Goal: Task Accomplishment & Management: Manage account settings

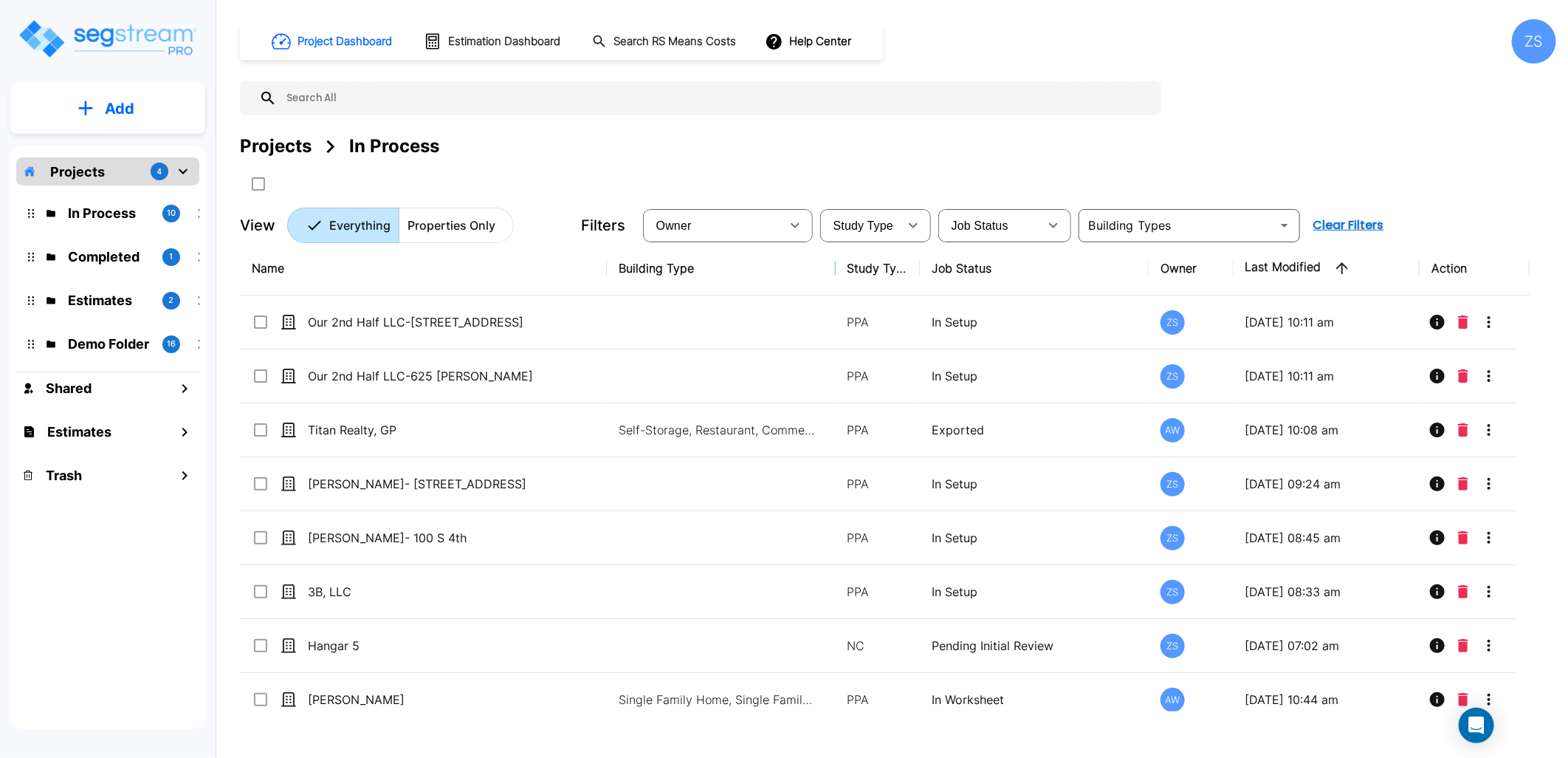
scroll to position [123, 0]
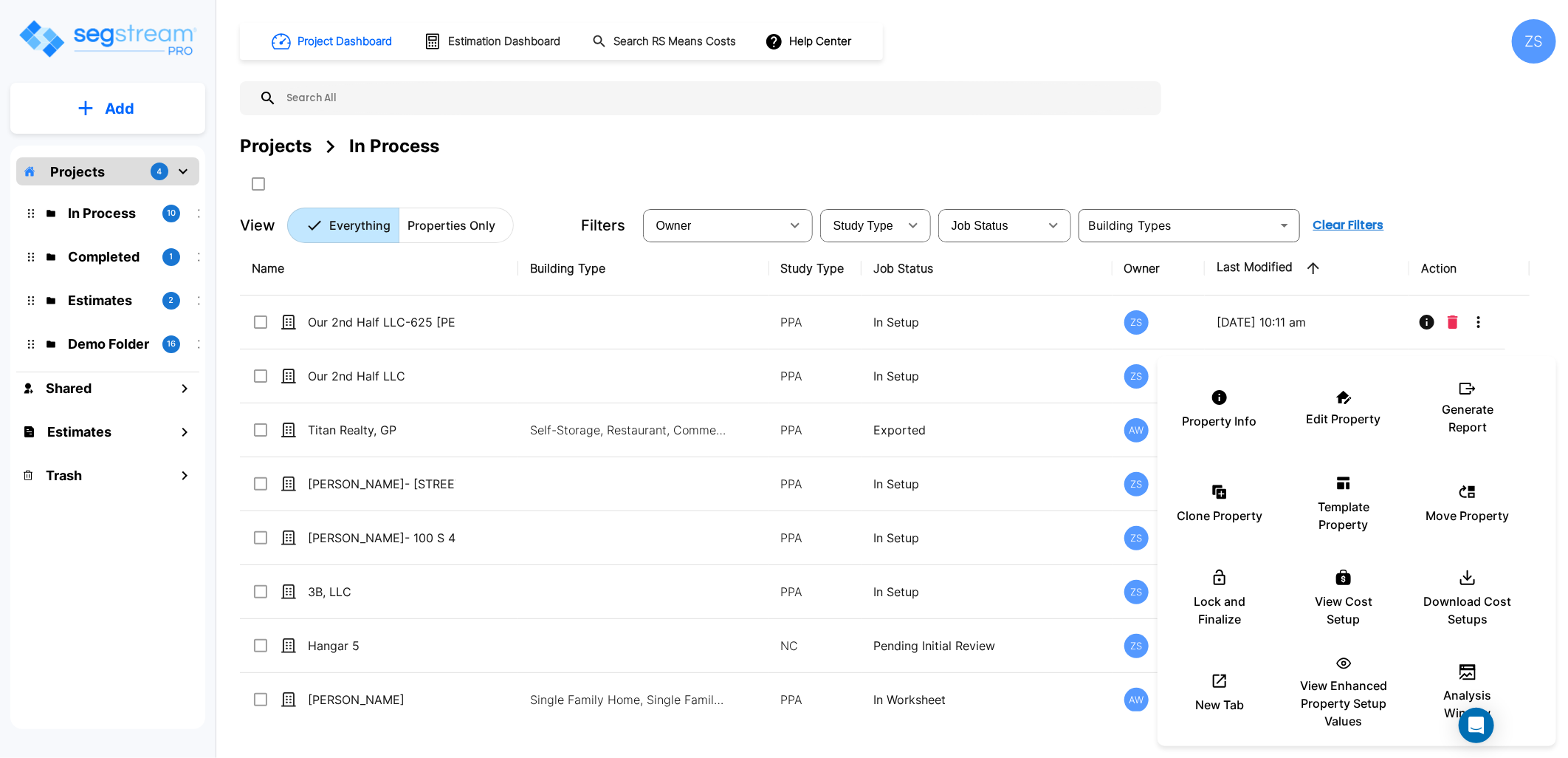
click at [696, 648] on div at bounding box center [784, 379] width 1568 height 758
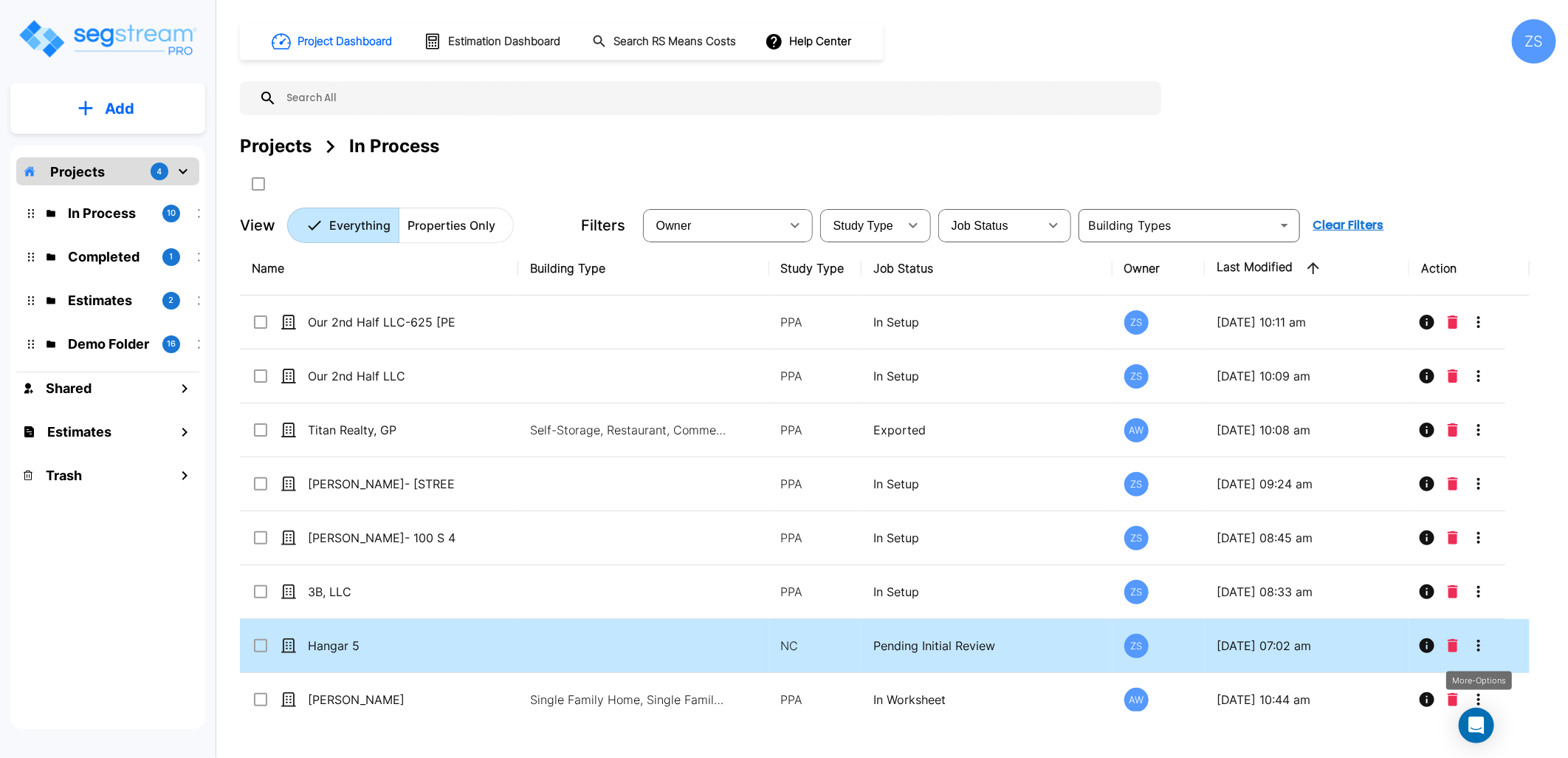
click at [1486, 645] on icon "More-Options" at bounding box center [1478, 645] width 18 height 18
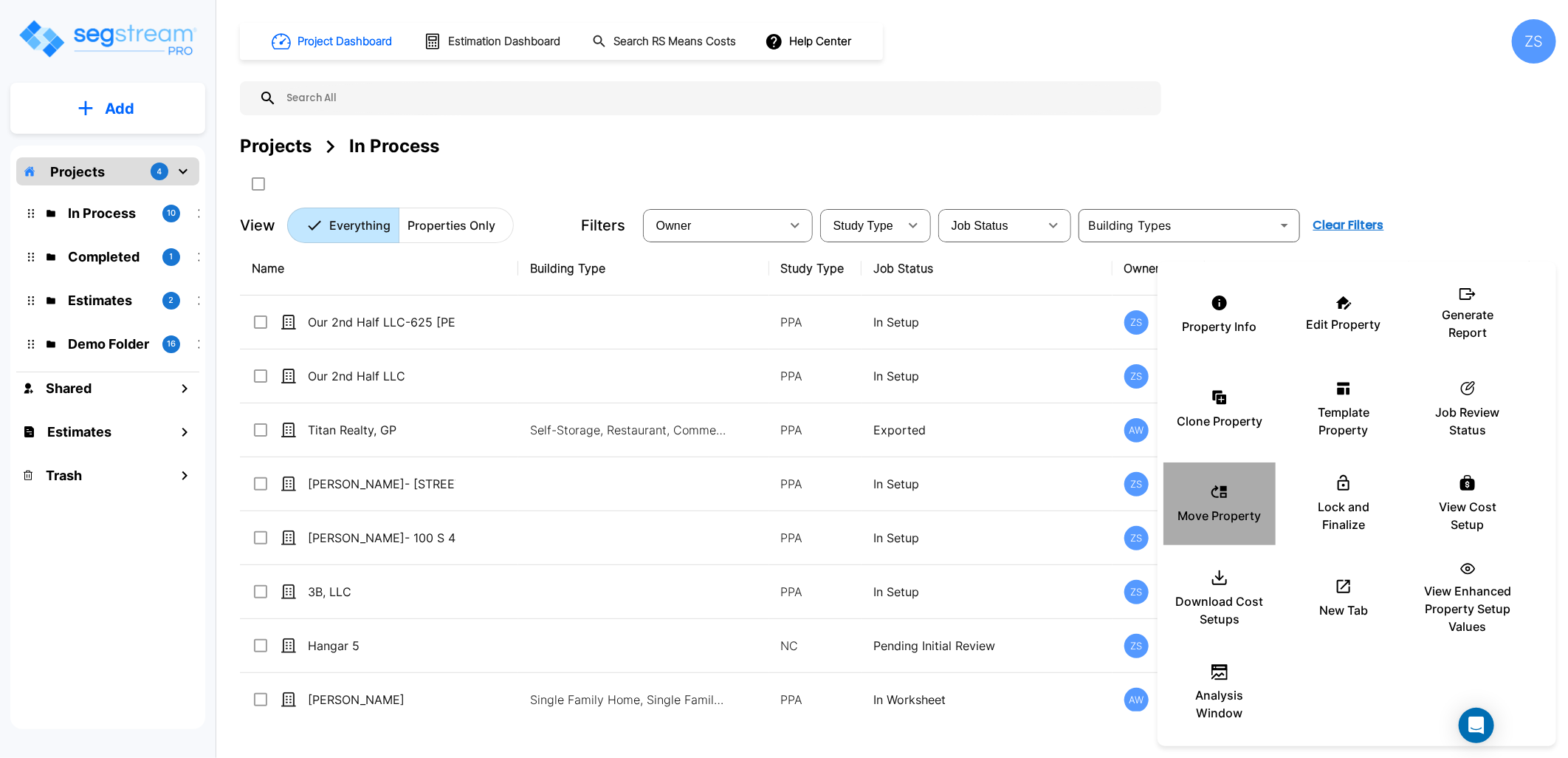
click at [1219, 497] on icon at bounding box center [1219, 492] width 18 height 18
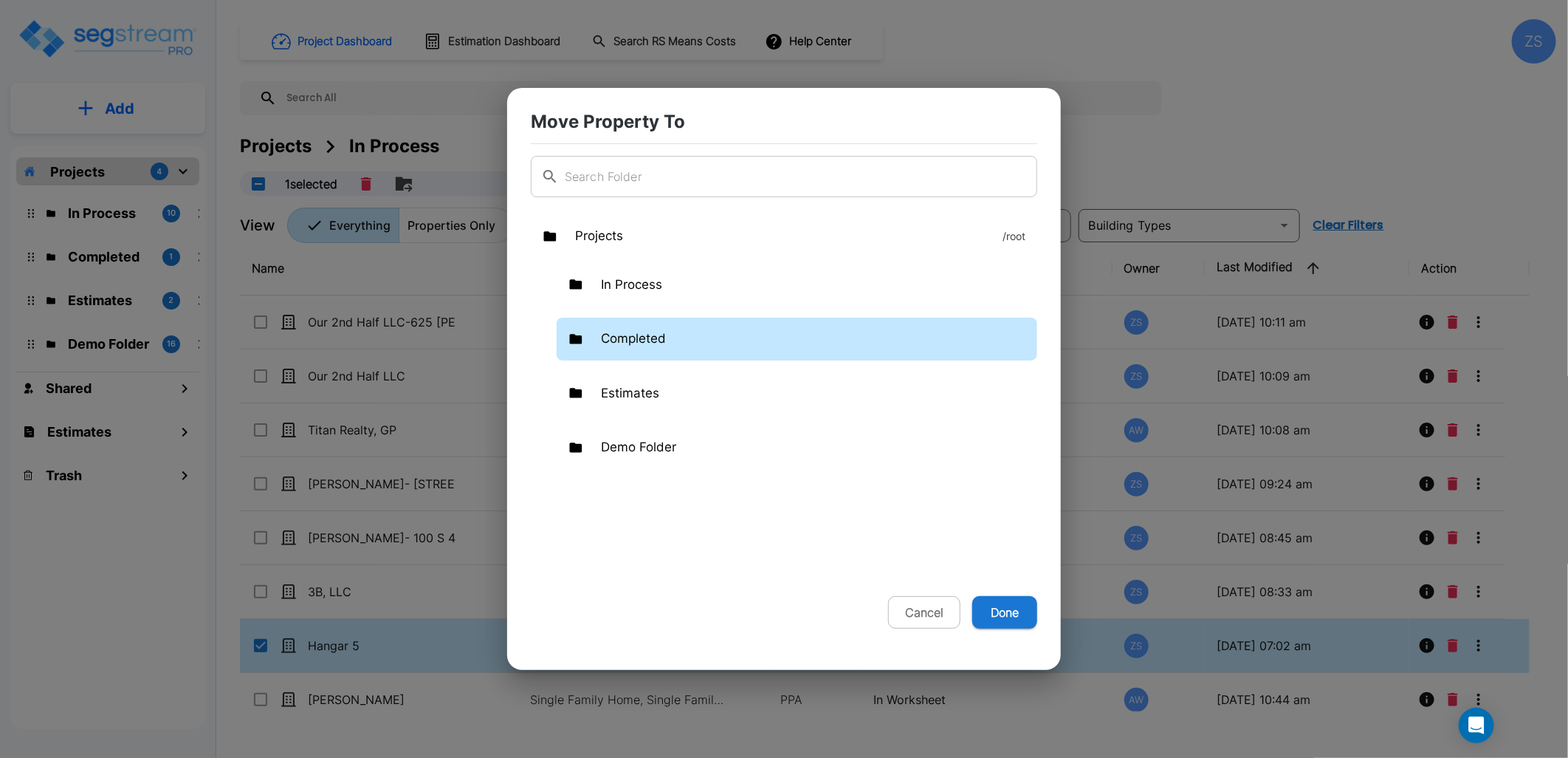
click at [672, 340] on div "Completed" at bounding box center [797, 339] width 481 height 43
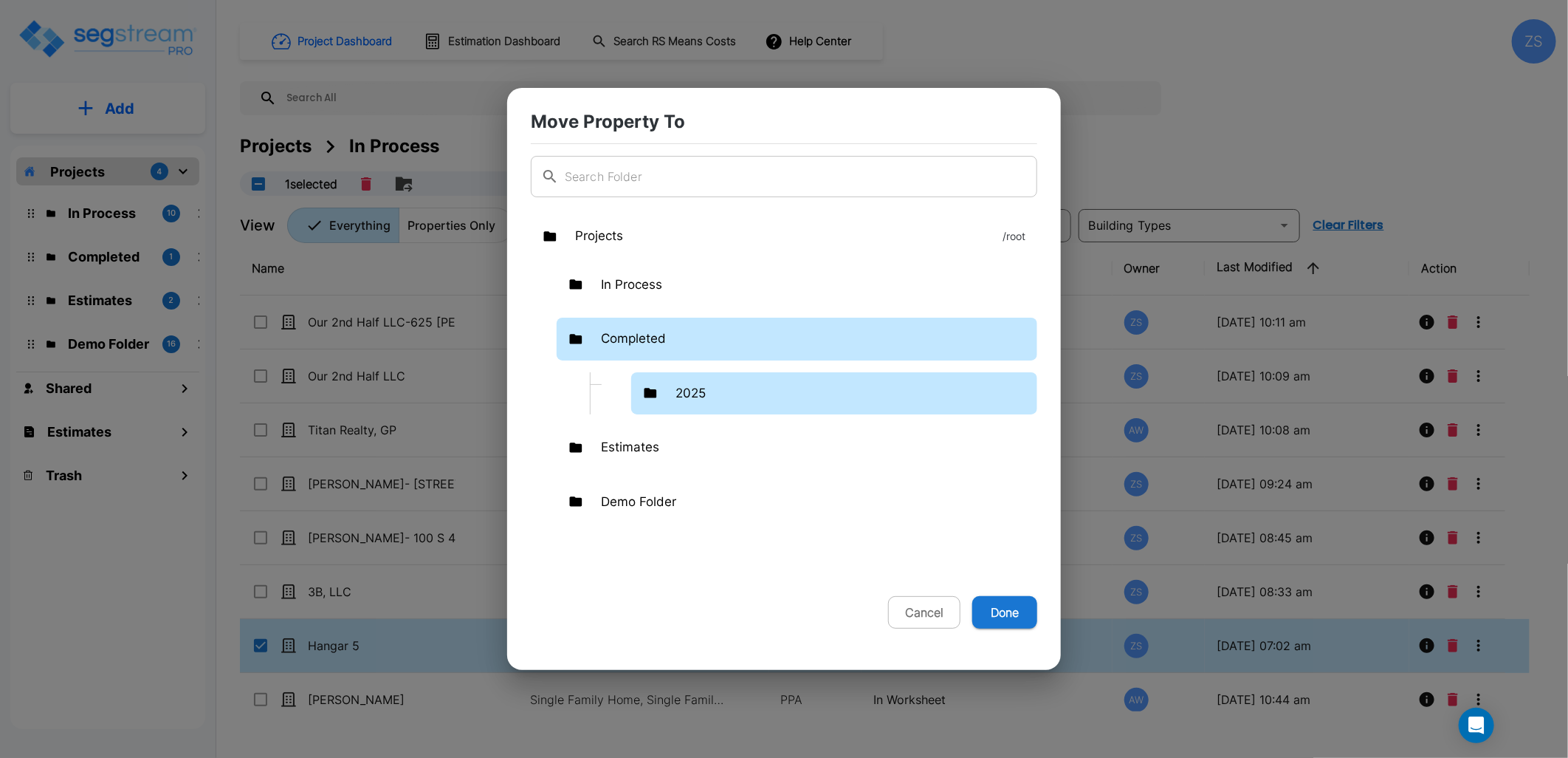
click at [685, 394] on p "2025" at bounding box center [690, 394] width 31 height 19
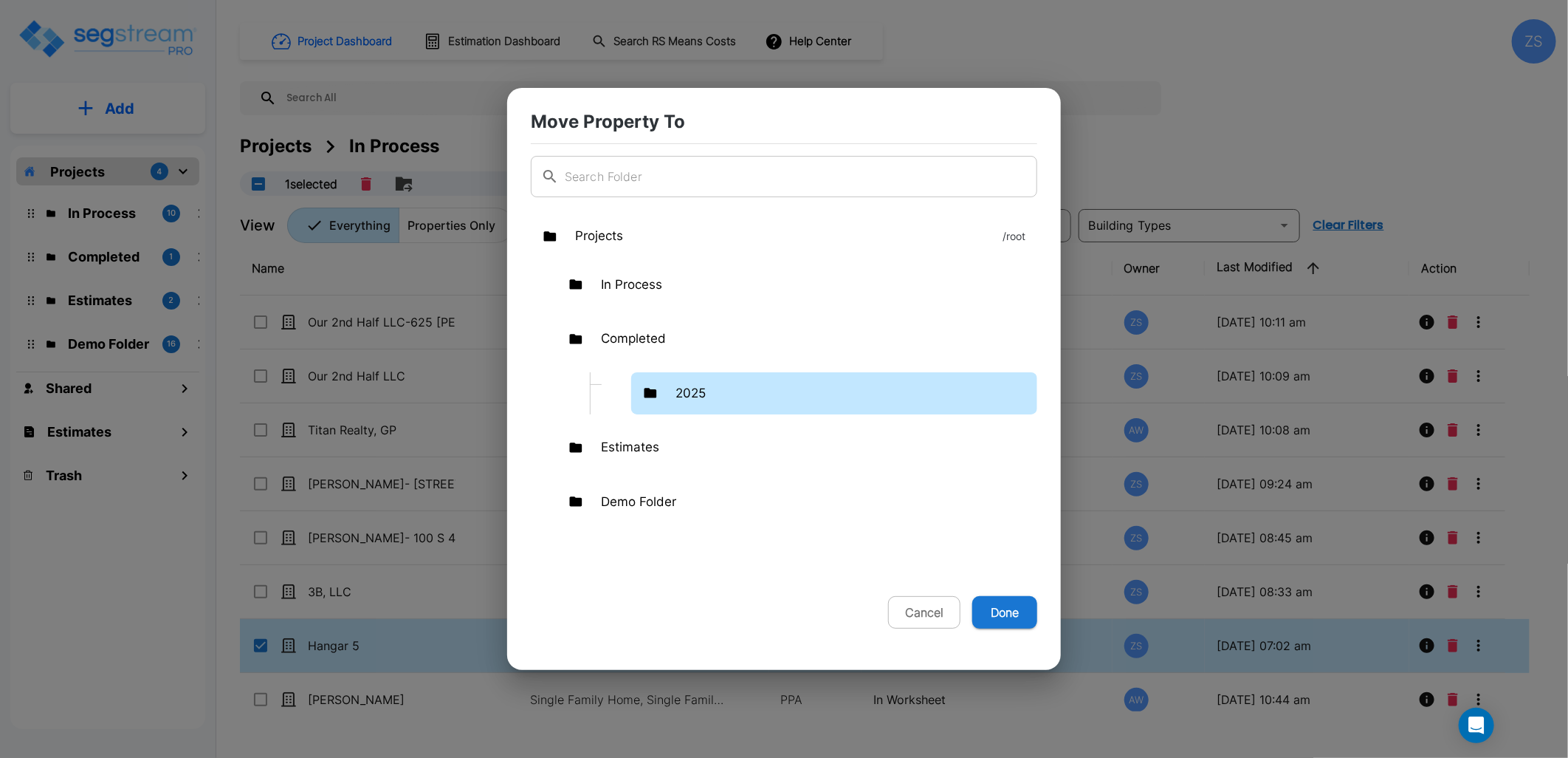
click at [685, 394] on p "2025" at bounding box center [690, 394] width 31 height 19
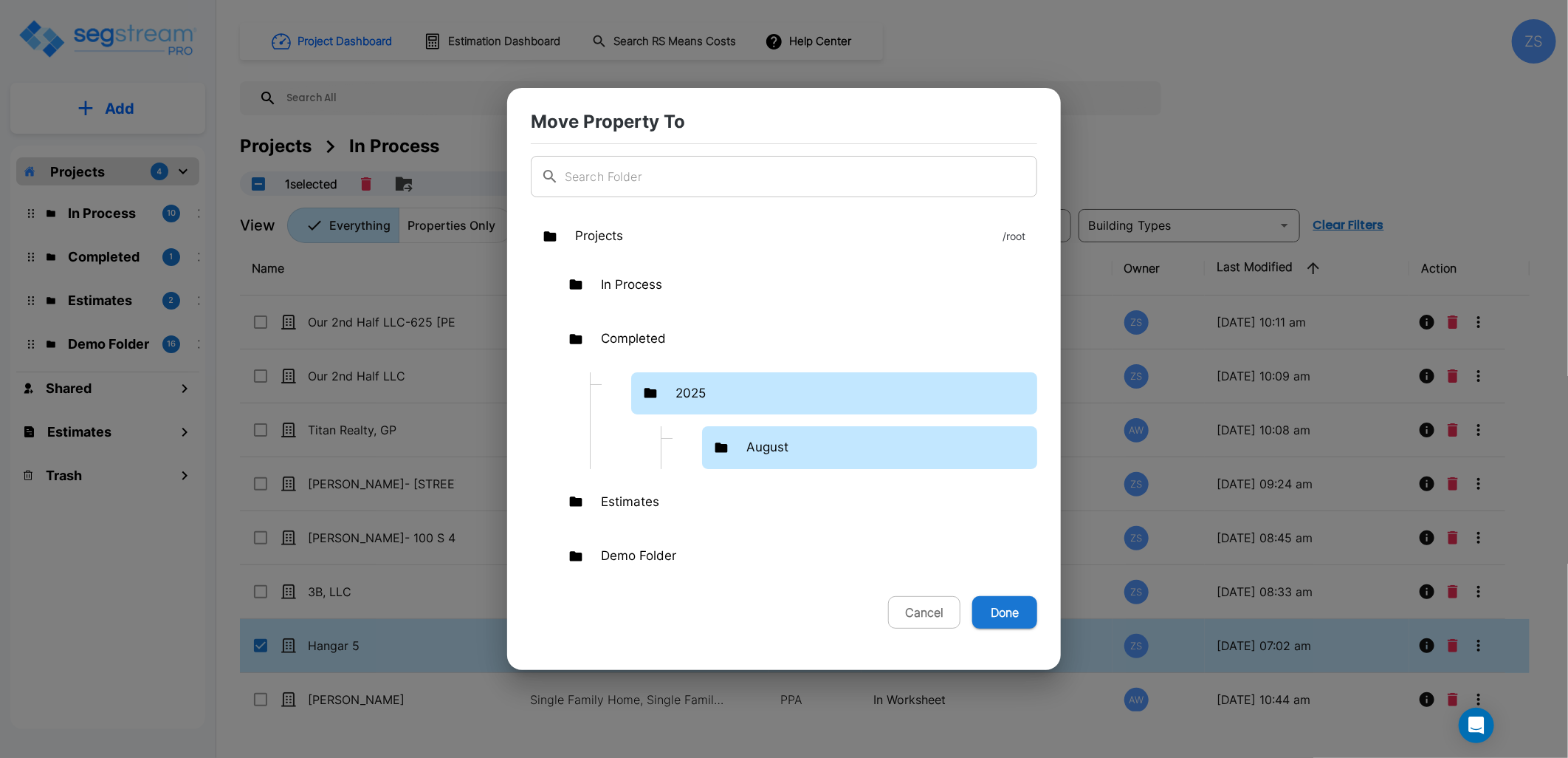
click at [726, 438] on div "August" at bounding box center [869, 447] width 335 height 43
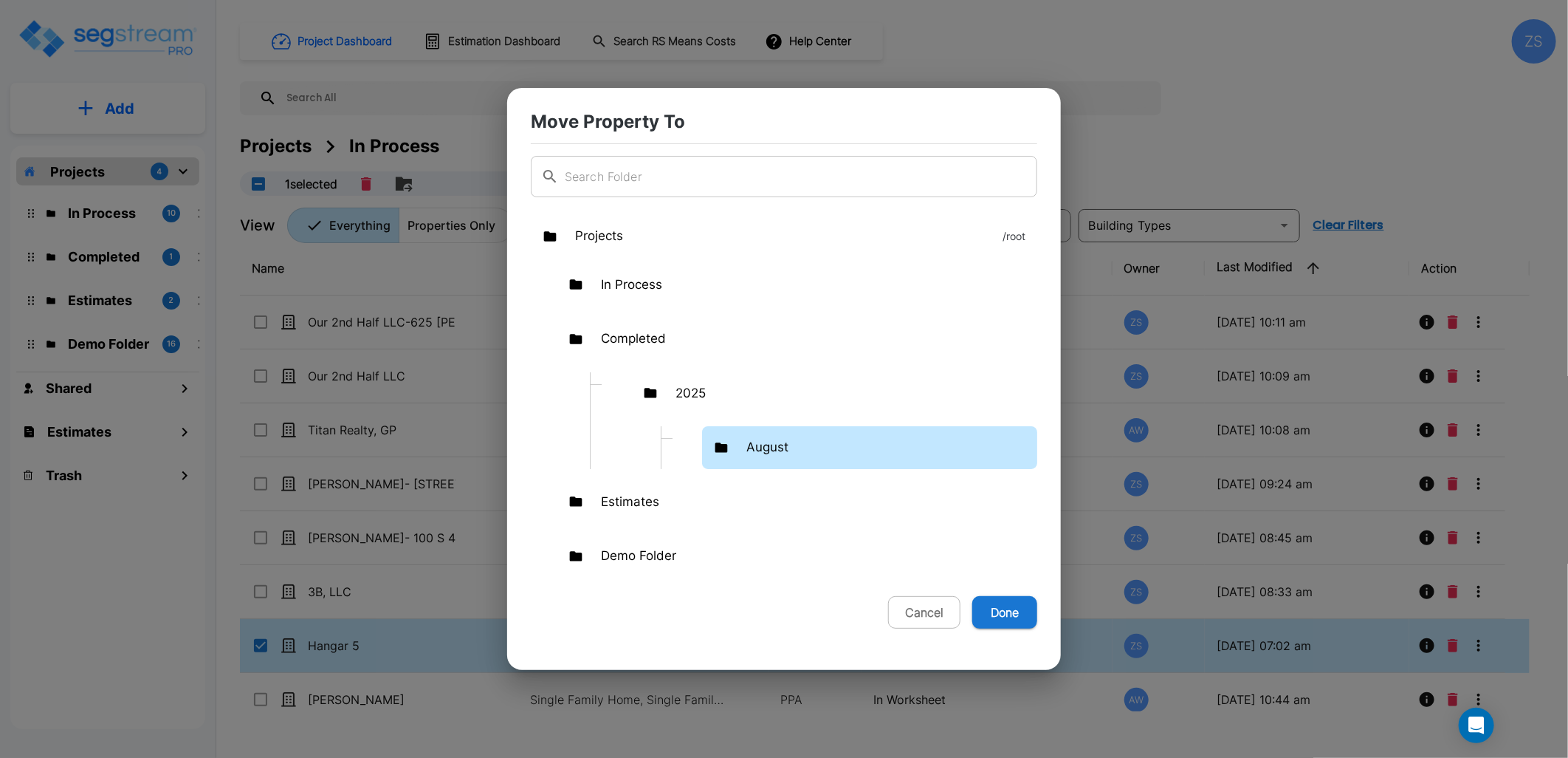
click at [726, 438] on div "August" at bounding box center [869, 447] width 335 height 43
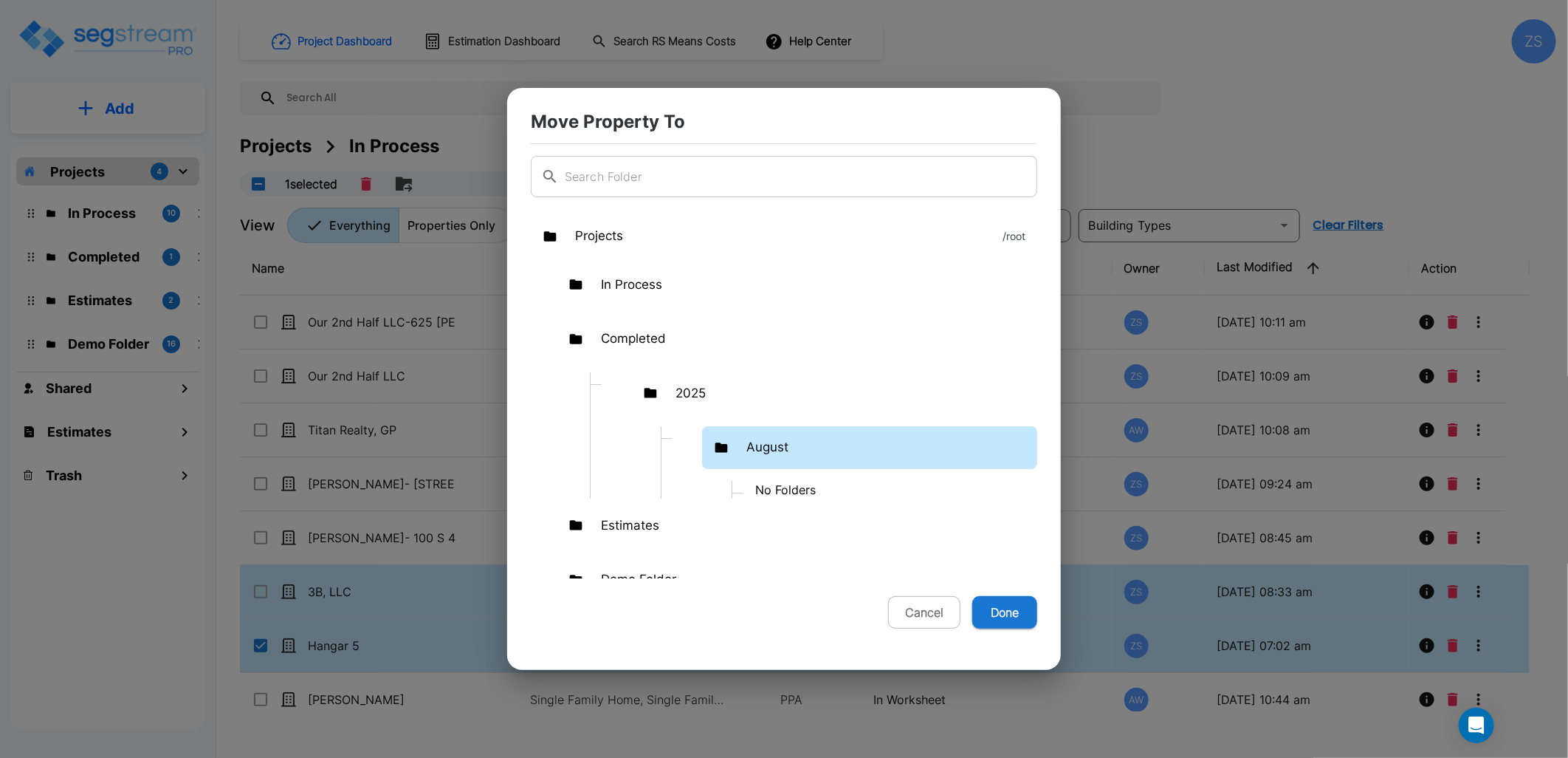
drag, startPoint x: 997, startPoint y: 609, endPoint x: 990, endPoint y: 606, distance: 7.6
click at [997, 610] on button "Done" at bounding box center [1004, 612] width 65 height 32
checkbox input "false"
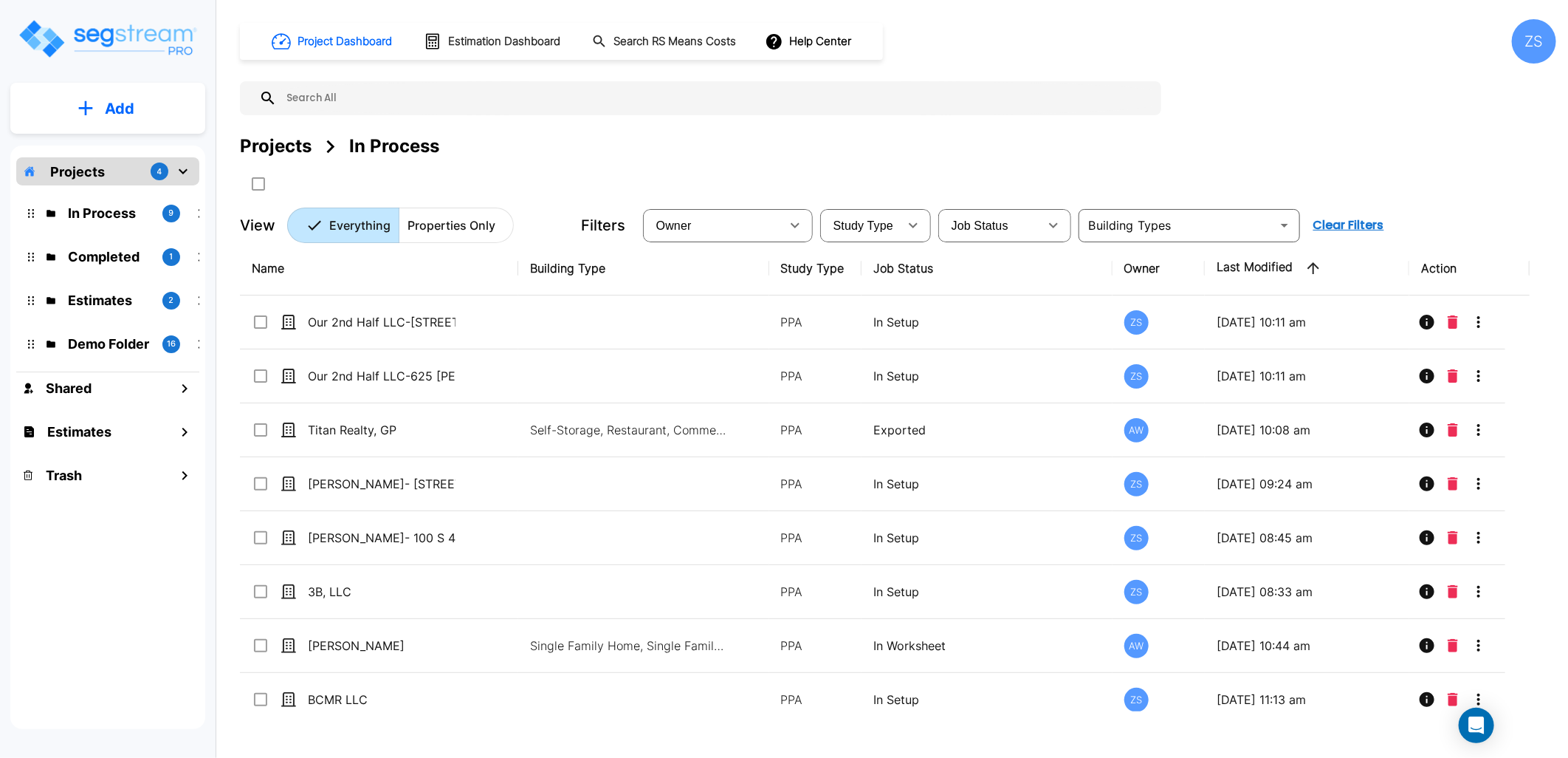
click at [91, 247] on p "Completed" at bounding box center [108, 256] width 82 height 20
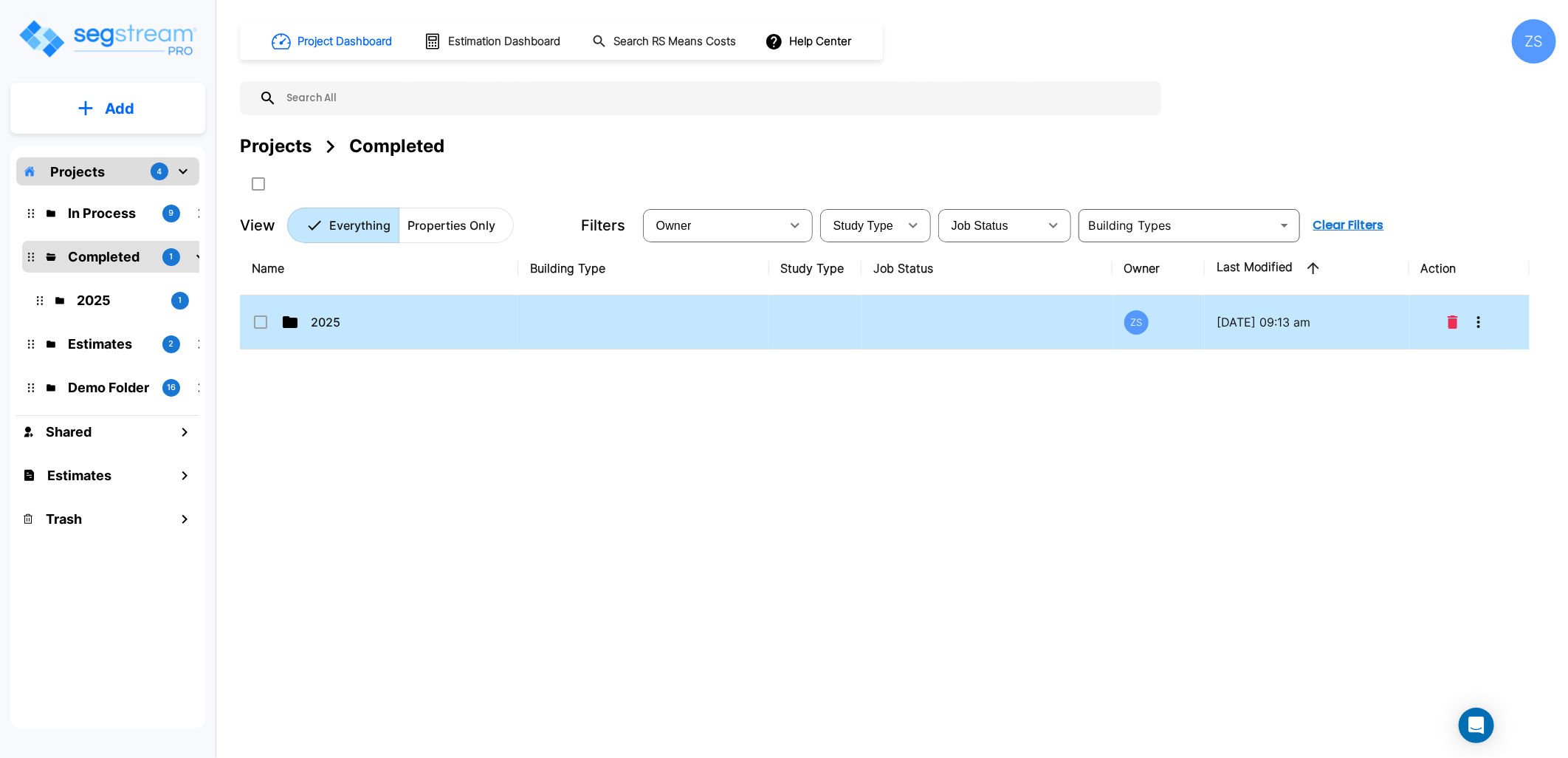
click at [360, 343] on td "2025" at bounding box center [379, 322] width 278 height 54
checkbox input "true"
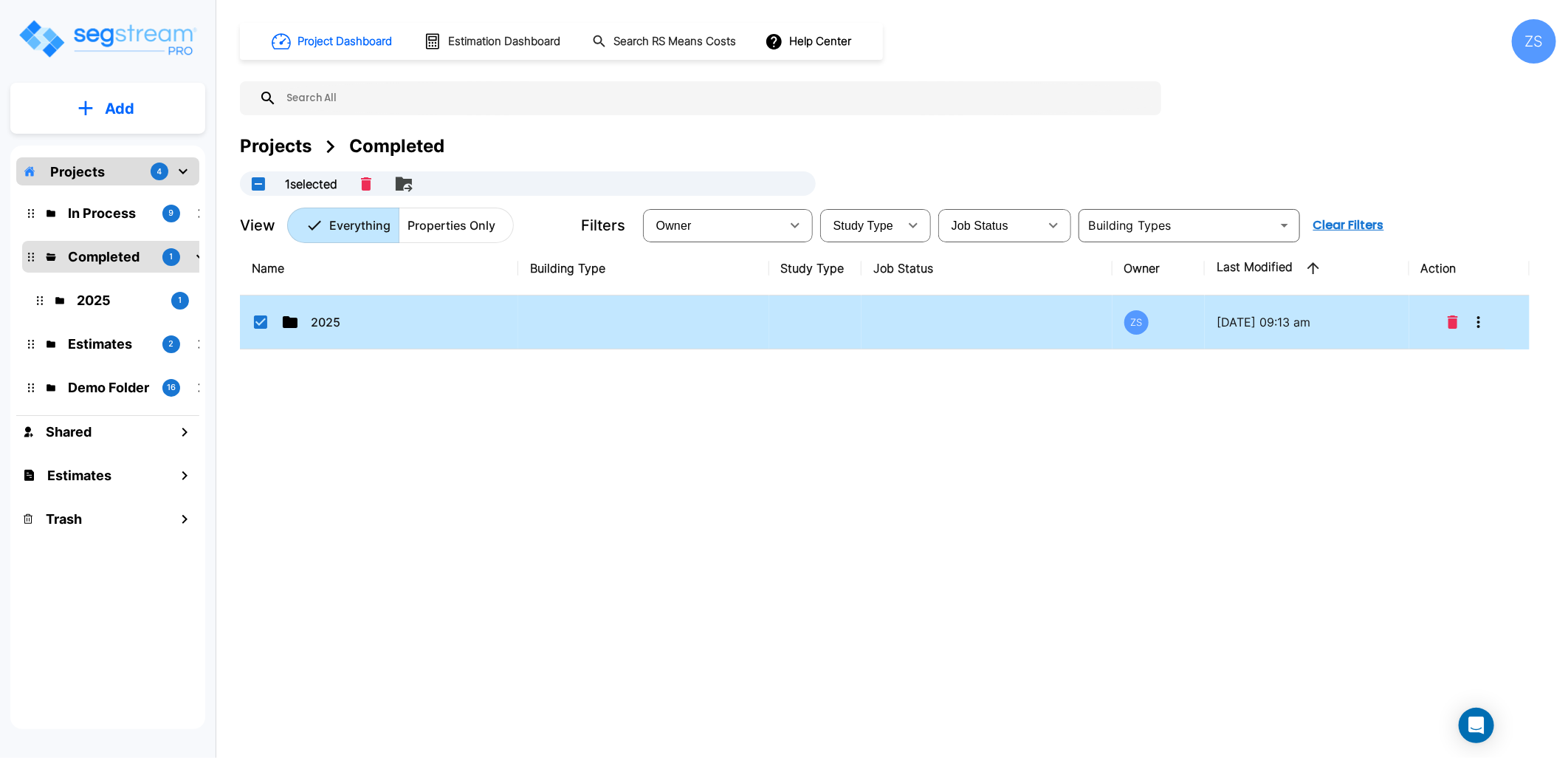
click at [360, 343] on td "2025" at bounding box center [379, 322] width 278 height 54
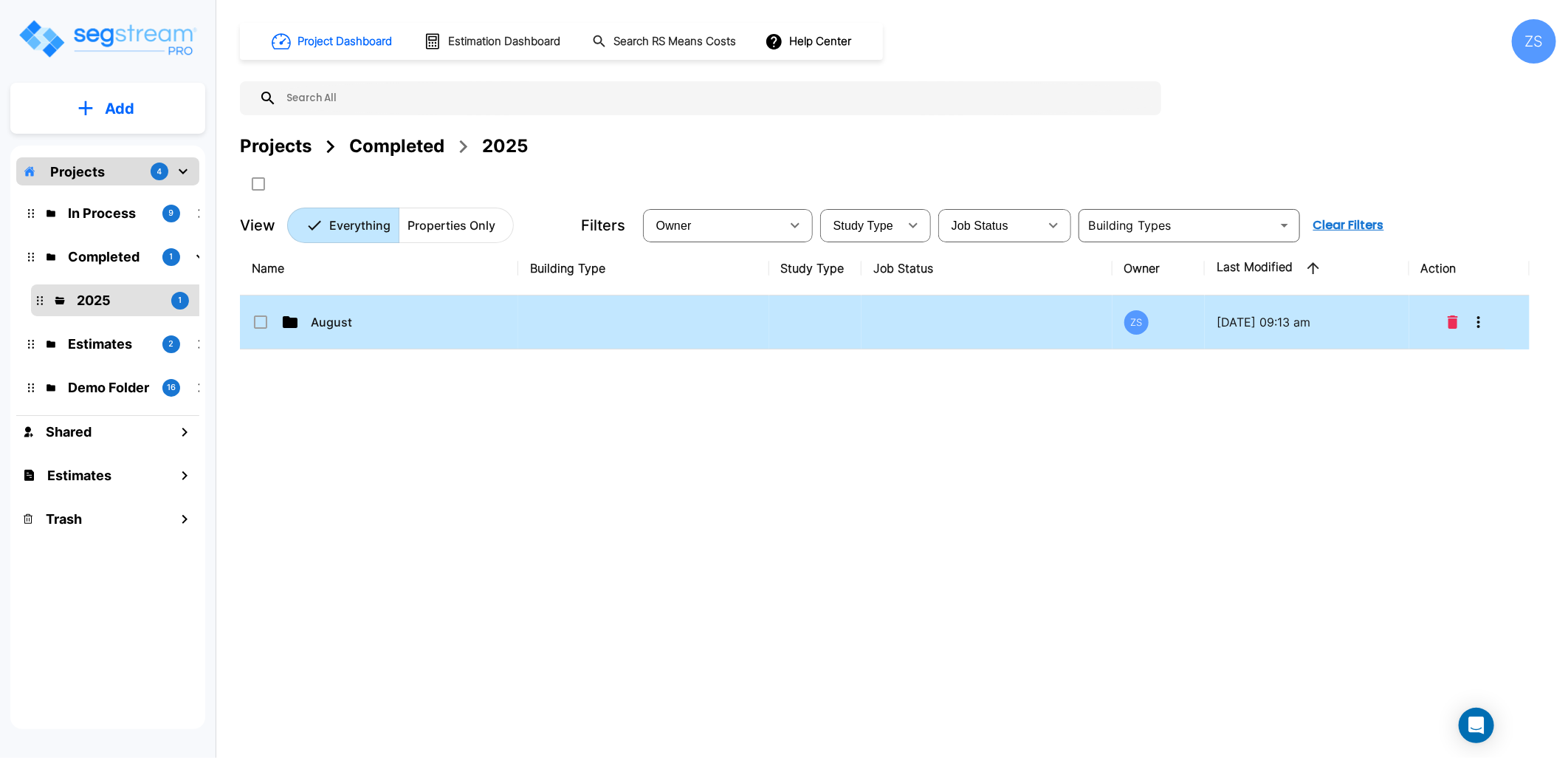
click at [364, 334] on td "August" at bounding box center [379, 322] width 278 height 54
checkbox input "true"
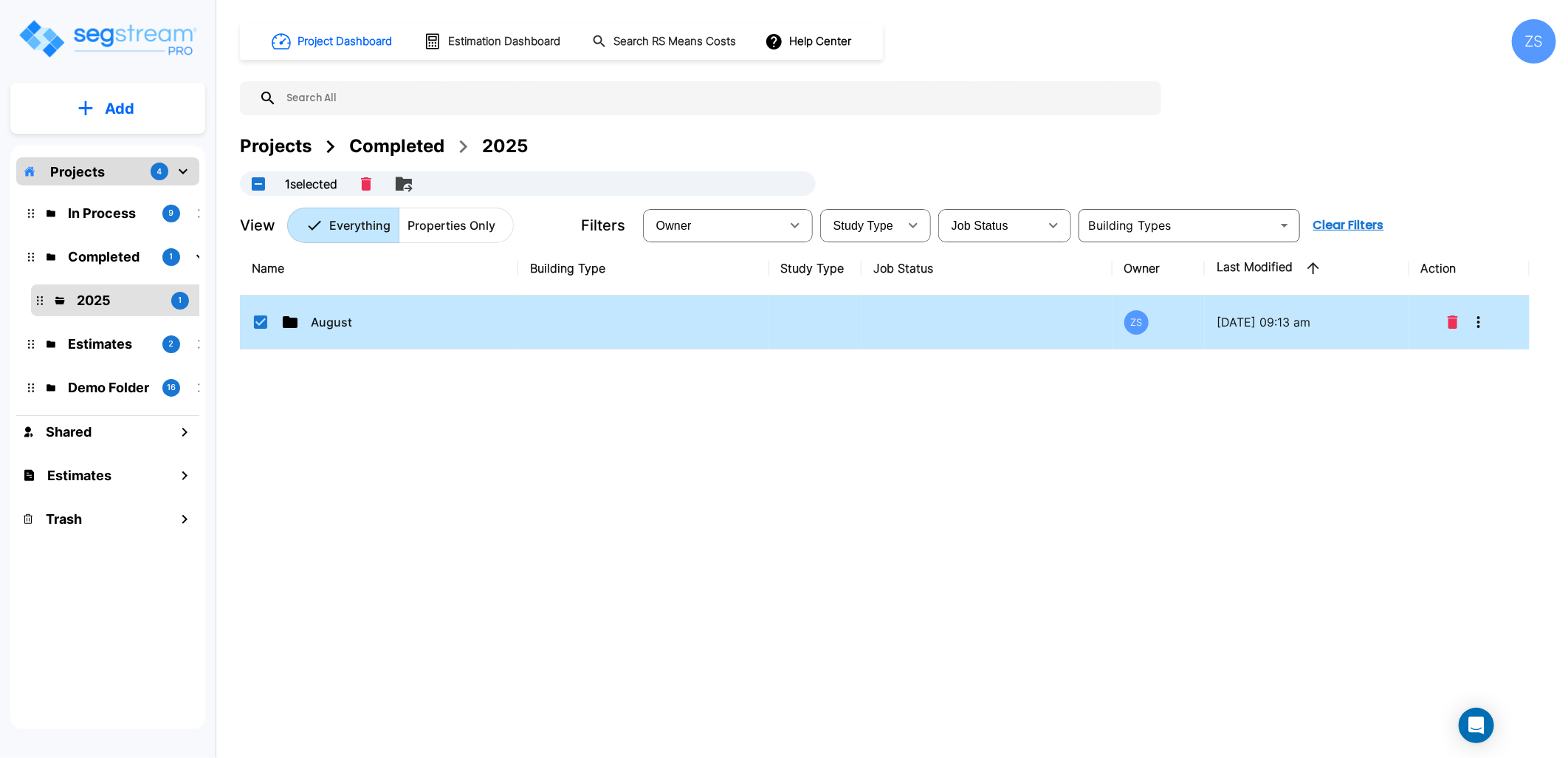
click at [364, 334] on td "August" at bounding box center [379, 322] width 278 height 54
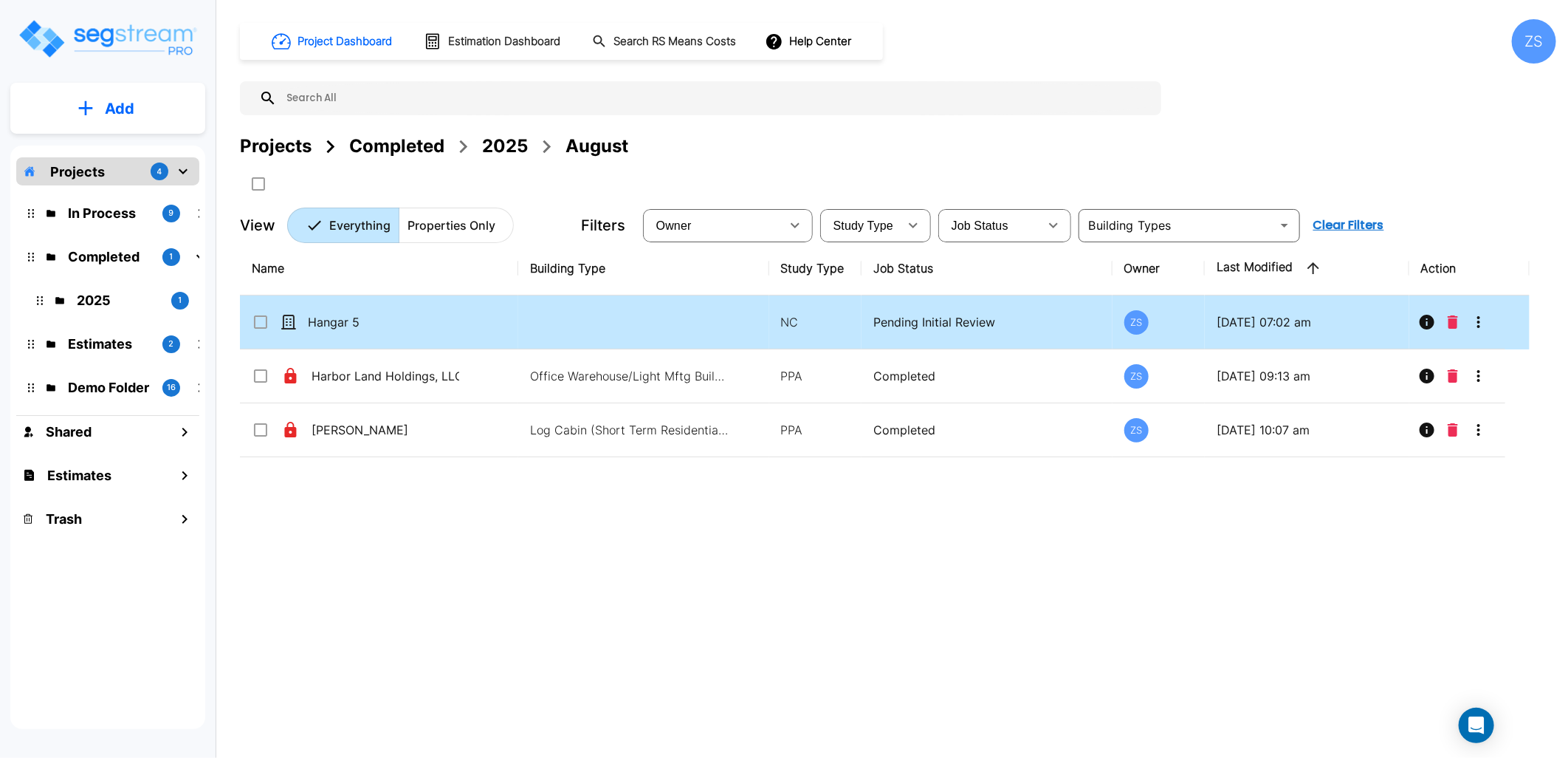
click at [1481, 326] on icon "More-Options" at bounding box center [1478, 322] width 18 height 18
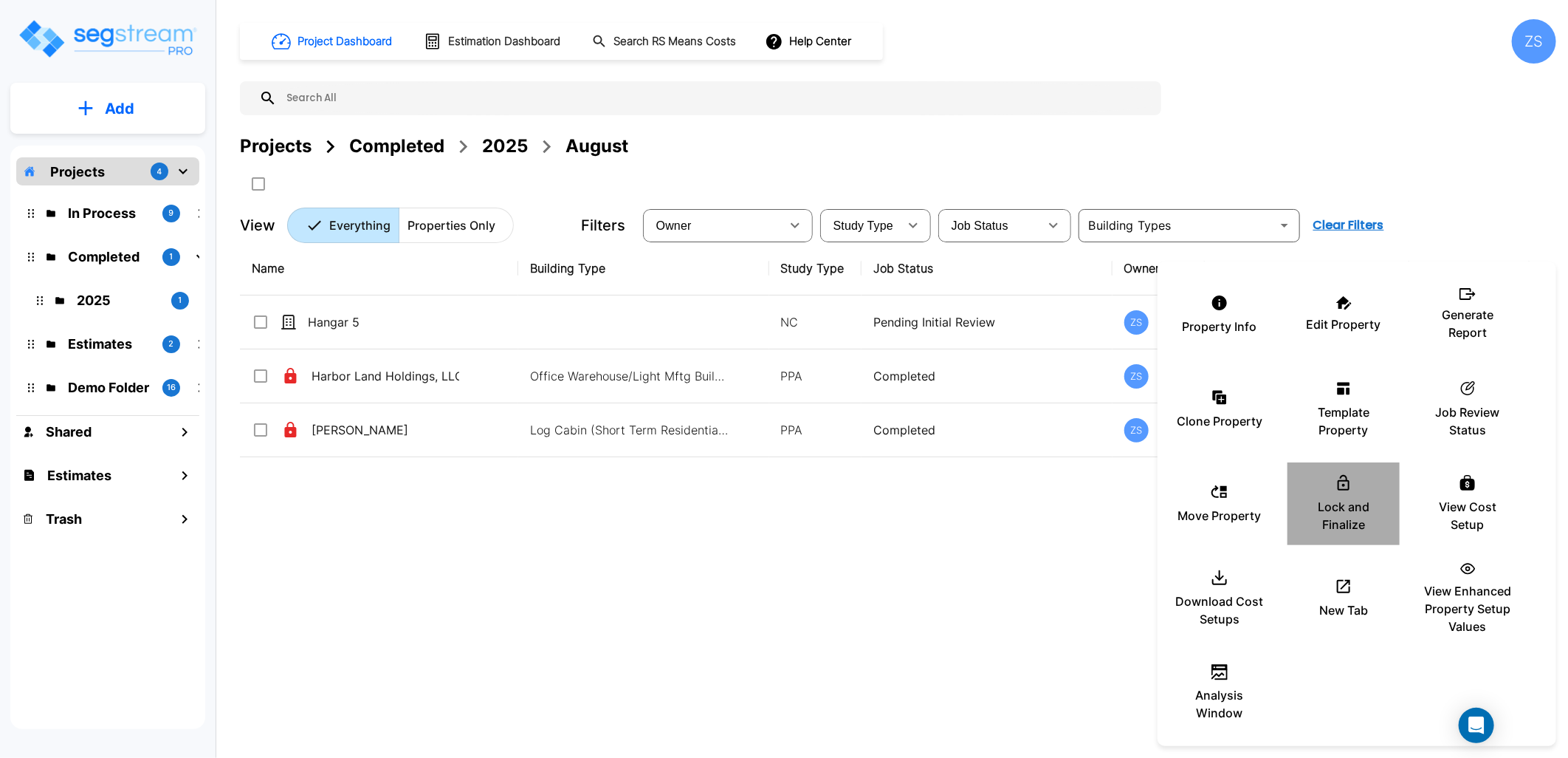
click at [1357, 510] on p "Lock and Finalize" at bounding box center [1343, 515] width 89 height 35
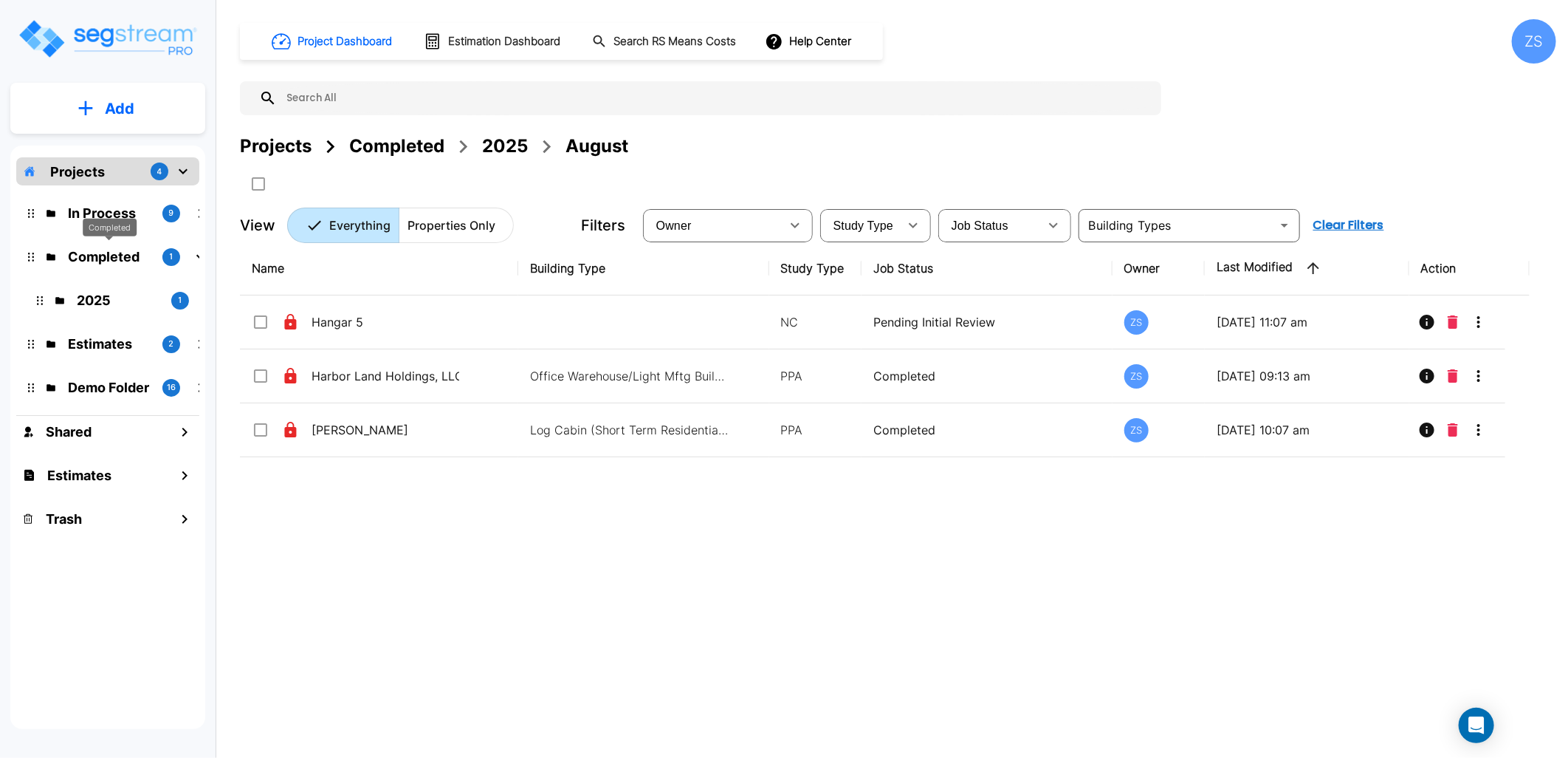
click at [93, 265] on p "Completed" at bounding box center [108, 256] width 82 height 20
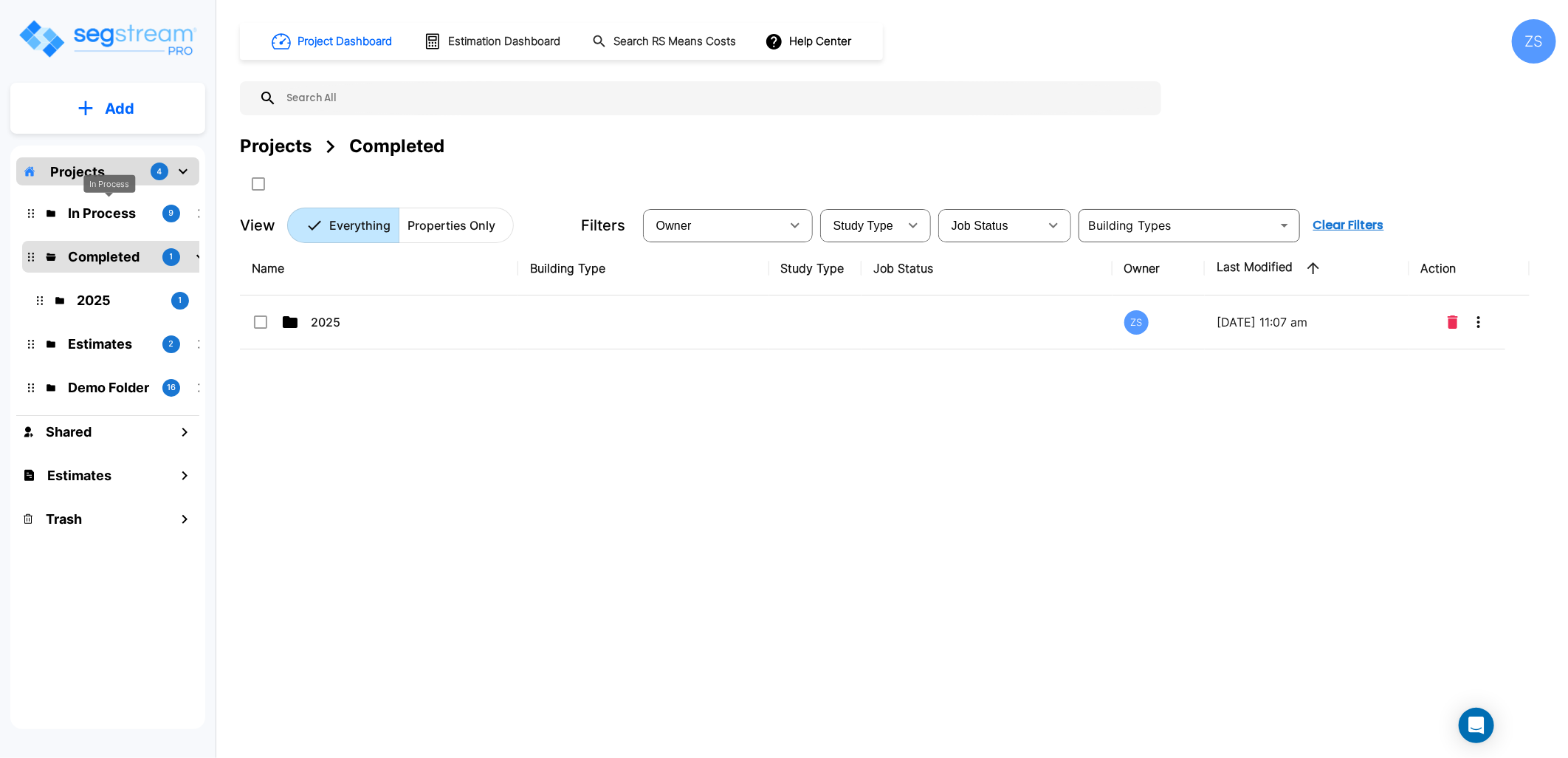
click at [104, 215] on p "In Process" at bounding box center [108, 213] width 82 height 20
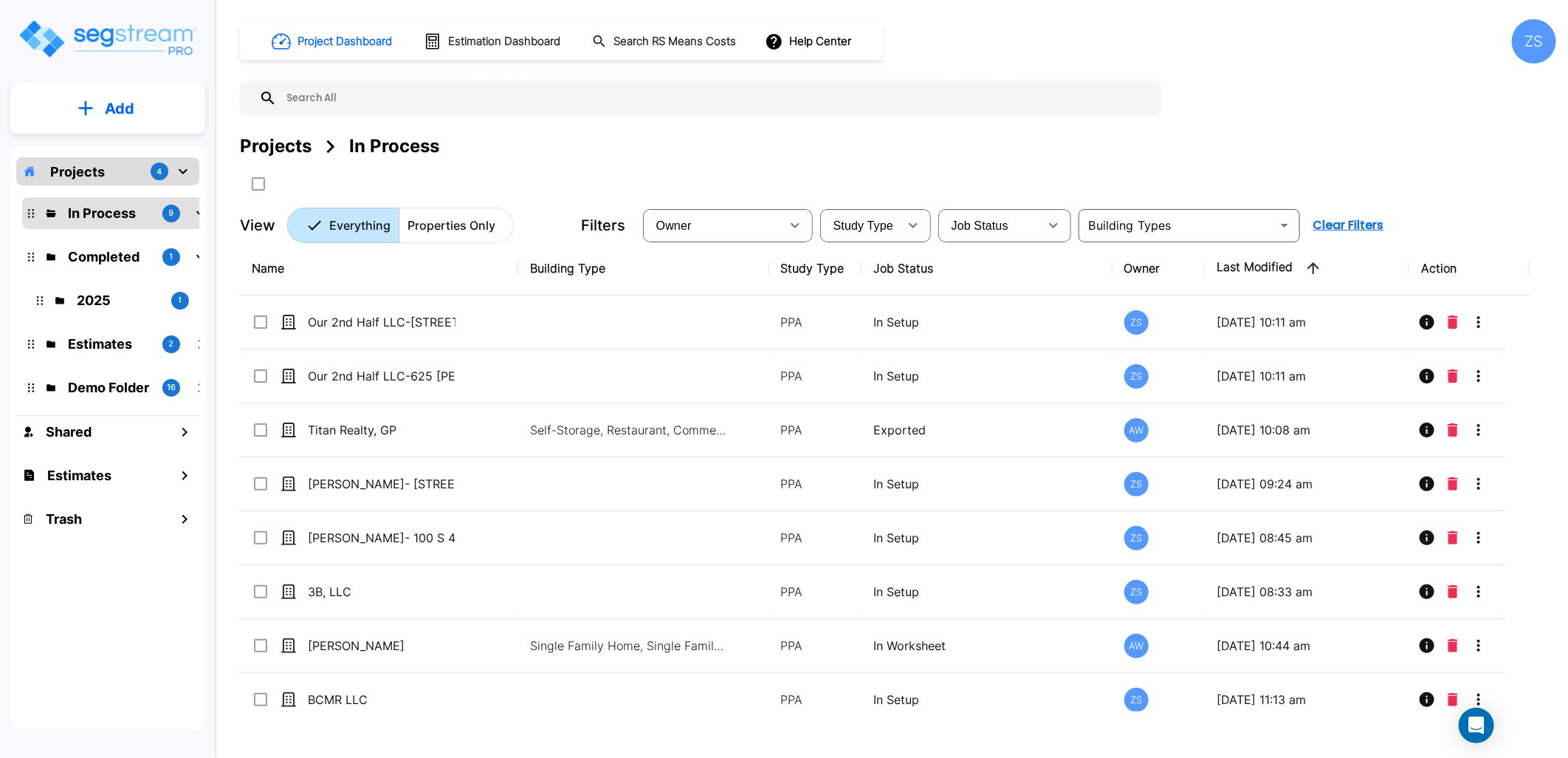
click at [196, 258] on icon "mailbox folders" at bounding box center [200, 257] width 18 height 18
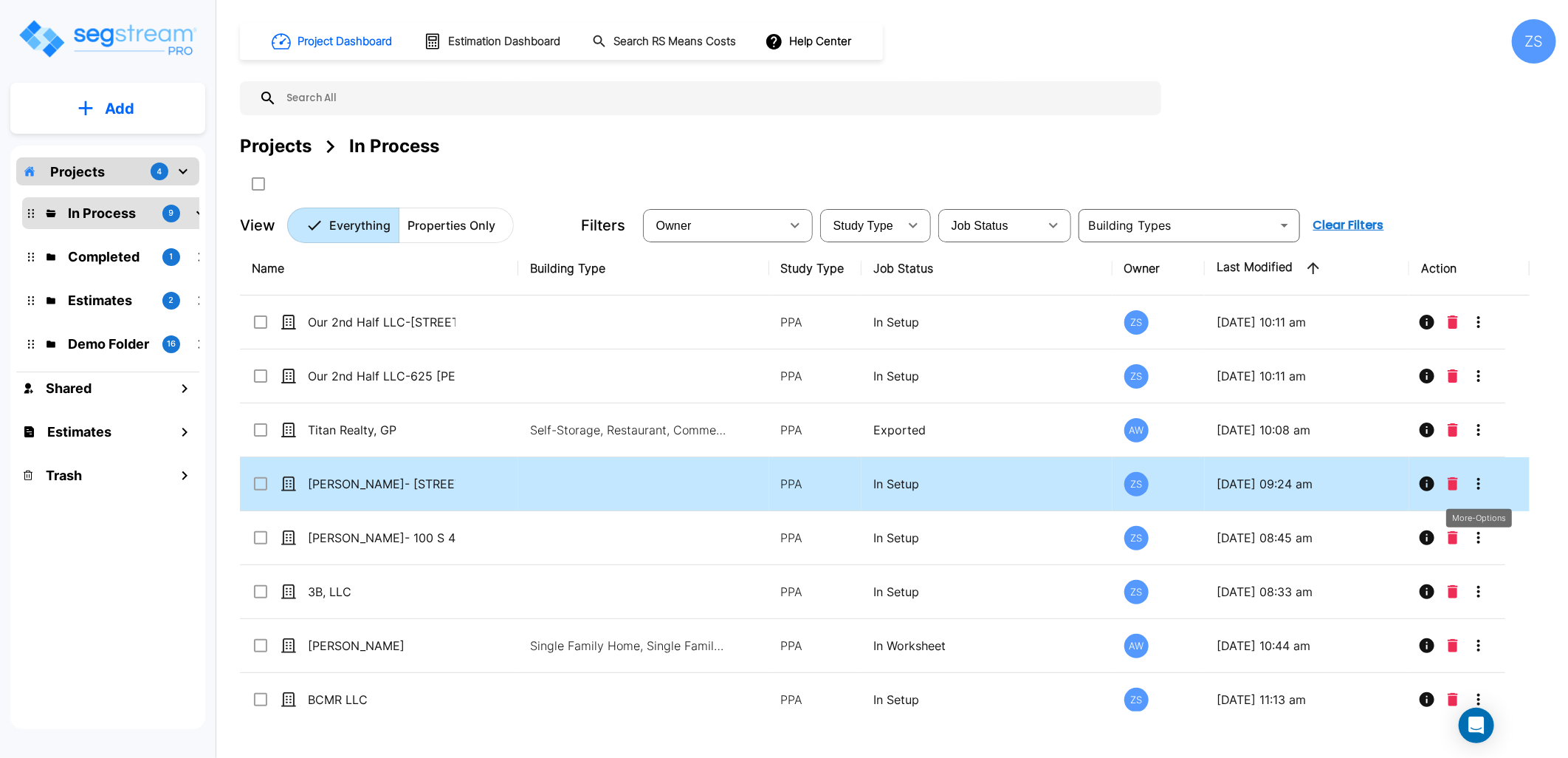
click at [1475, 485] on icon "More-Options" at bounding box center [1478, 484] width 18 height 18
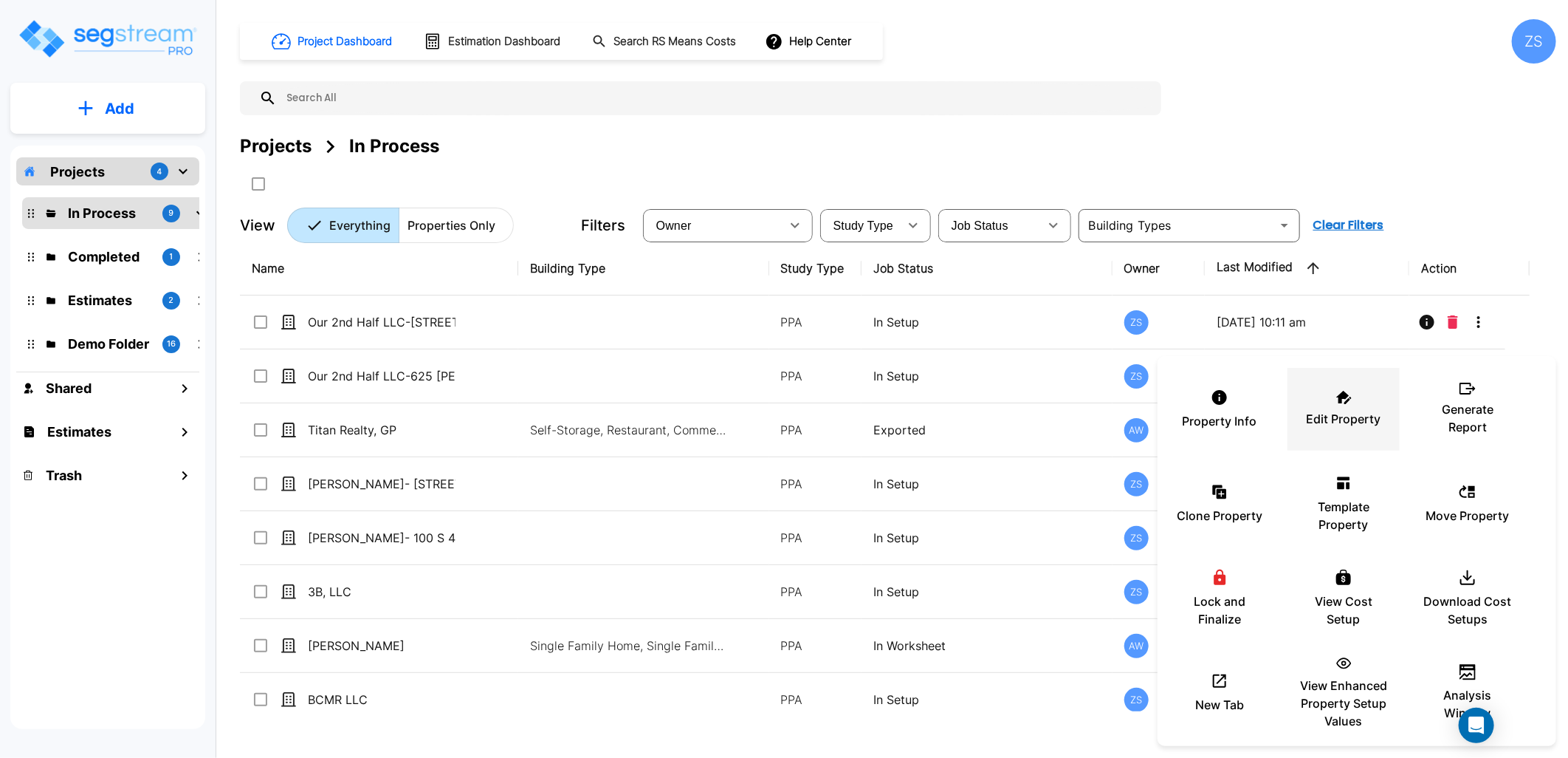
click at [1355, 419] on p "Edit Property" at bounding box center [1343, 419] width 75 height 18
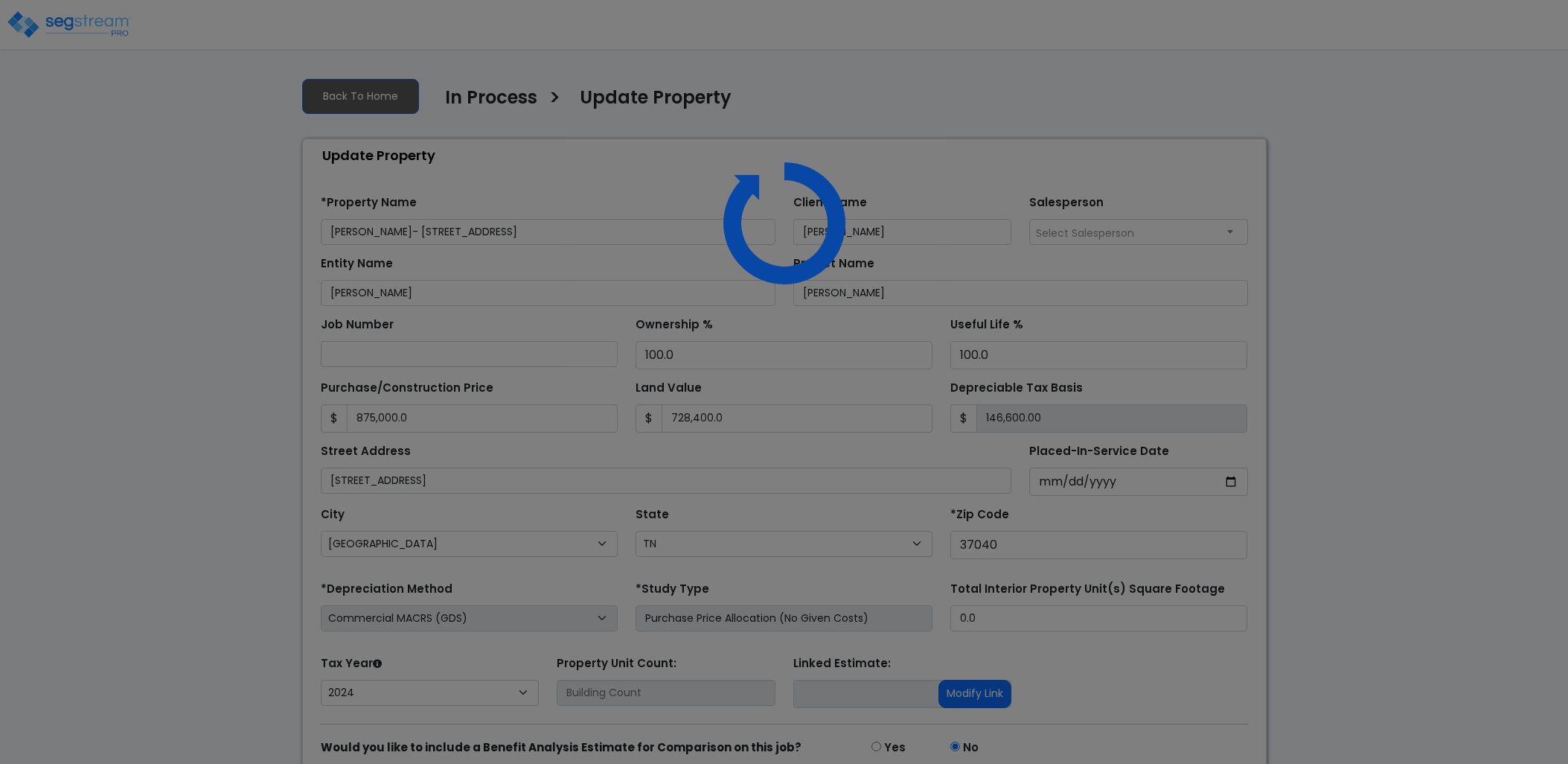
select select "TN"
select select "2024"
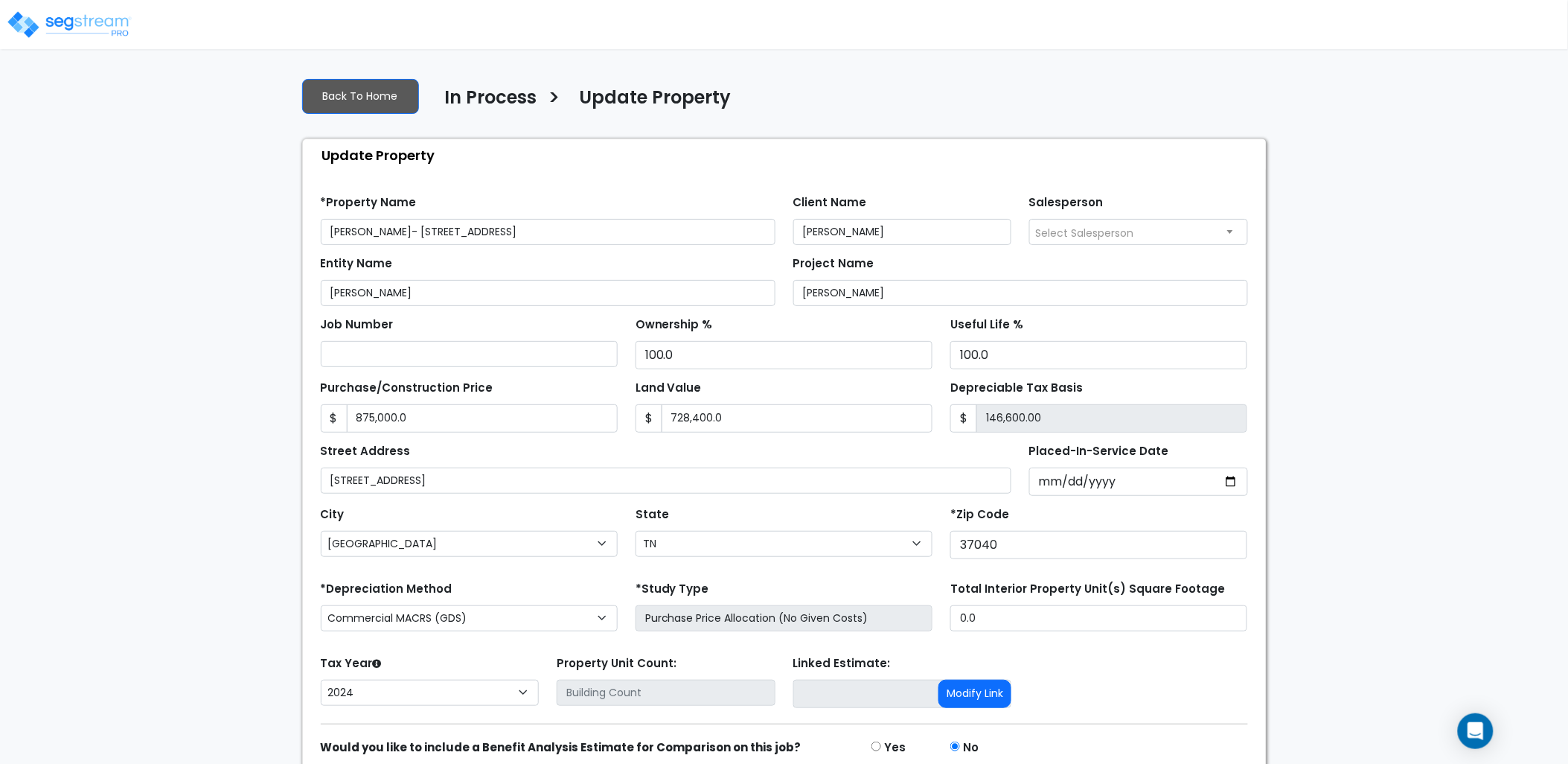
scroll to position [66, 0]
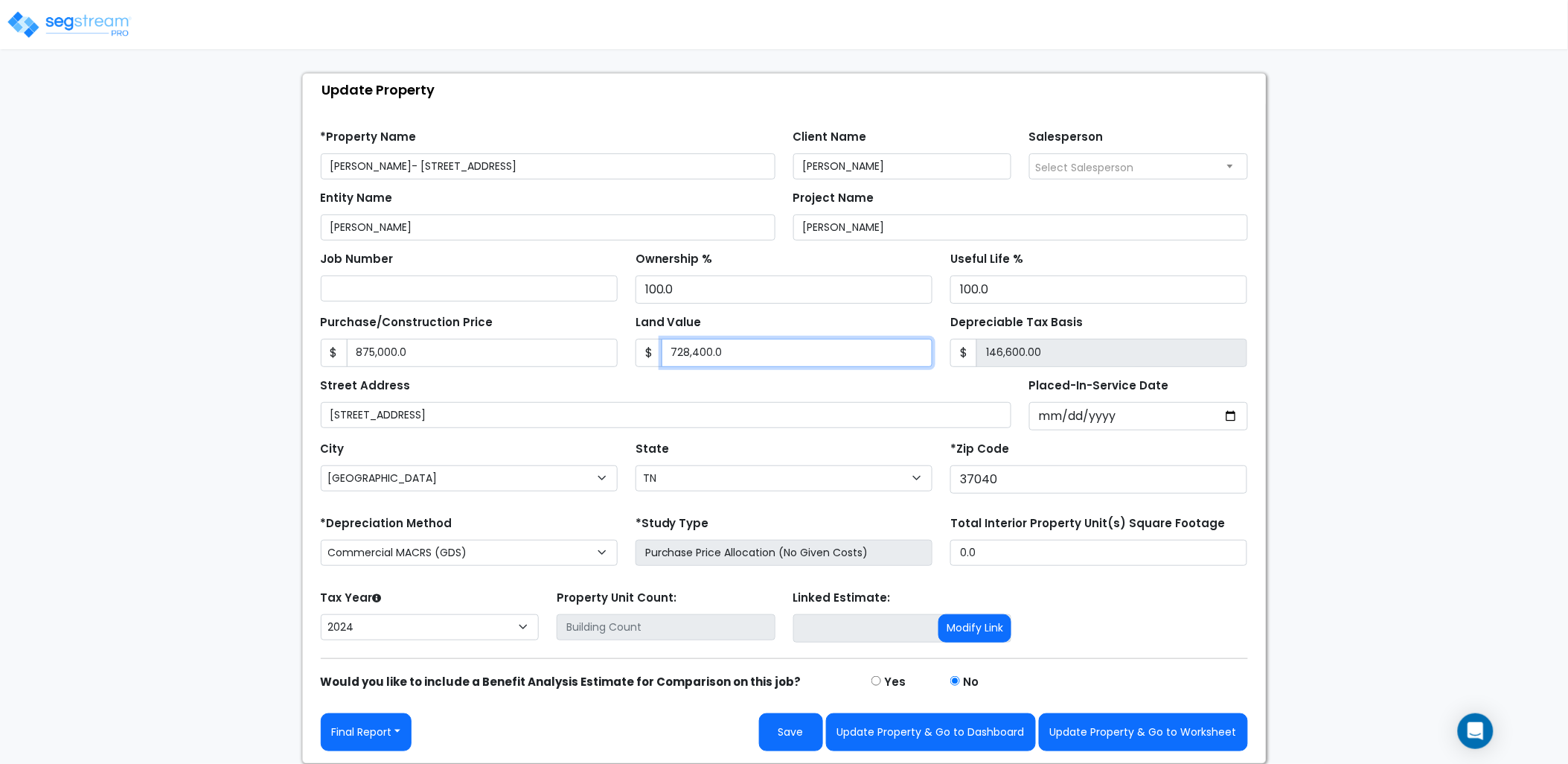
click at [754, 353] on input "728,400.0" at bounding box center [797, 353] width 271 height 29
click at [753, 361] on input "728,400.0" at bounding box center [797, 353] width 271 height 29
type input "1"
type input "874999.00"
type input "14"
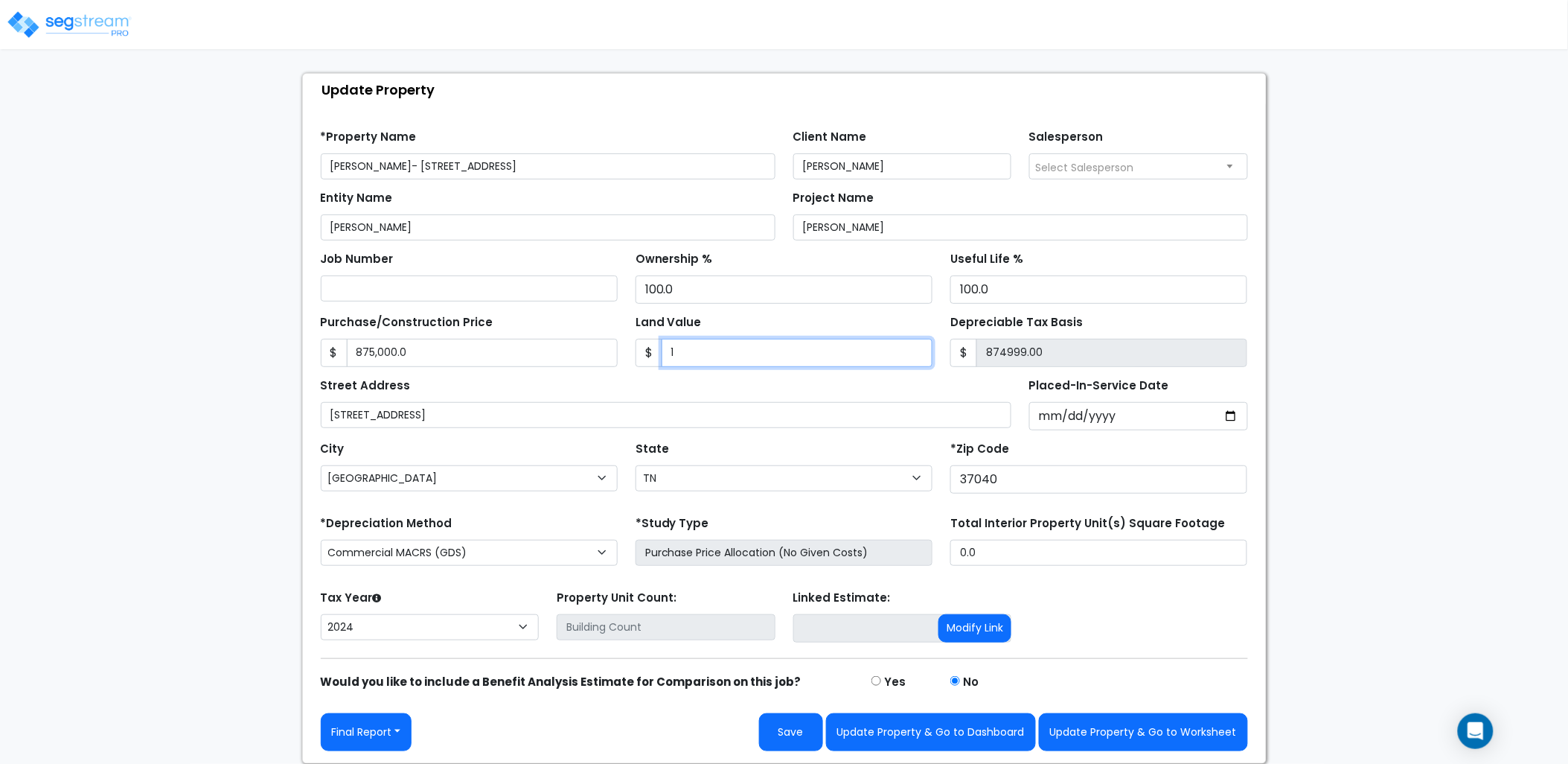
type input "874986.00"
type input "147"
type input "874853.00"
type input "1476"
type input "873524.00"
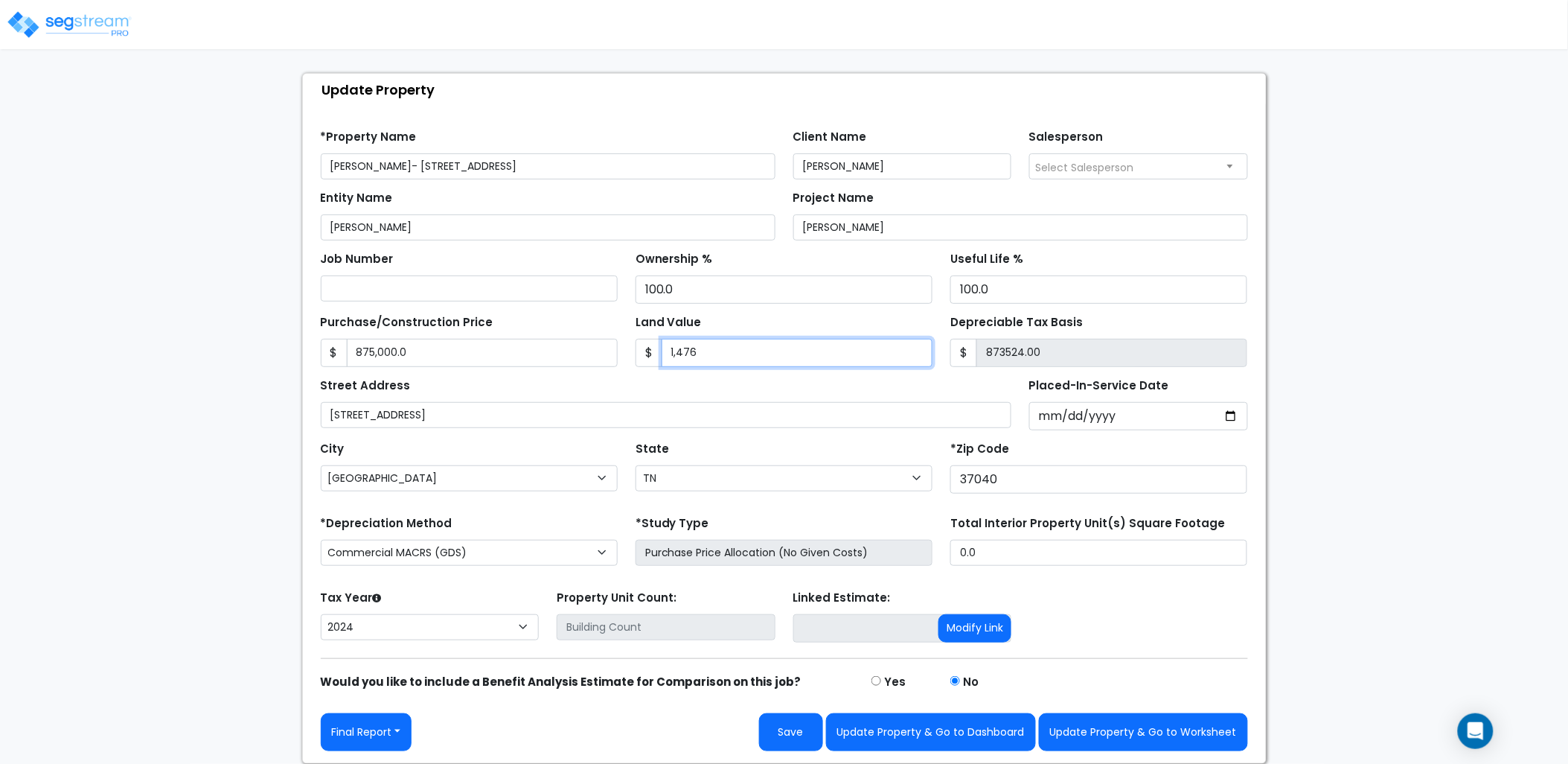
type input "1,4760"
type input "860240.00"
type input "14,7600"
type input "727400.00"
type input "147,600"
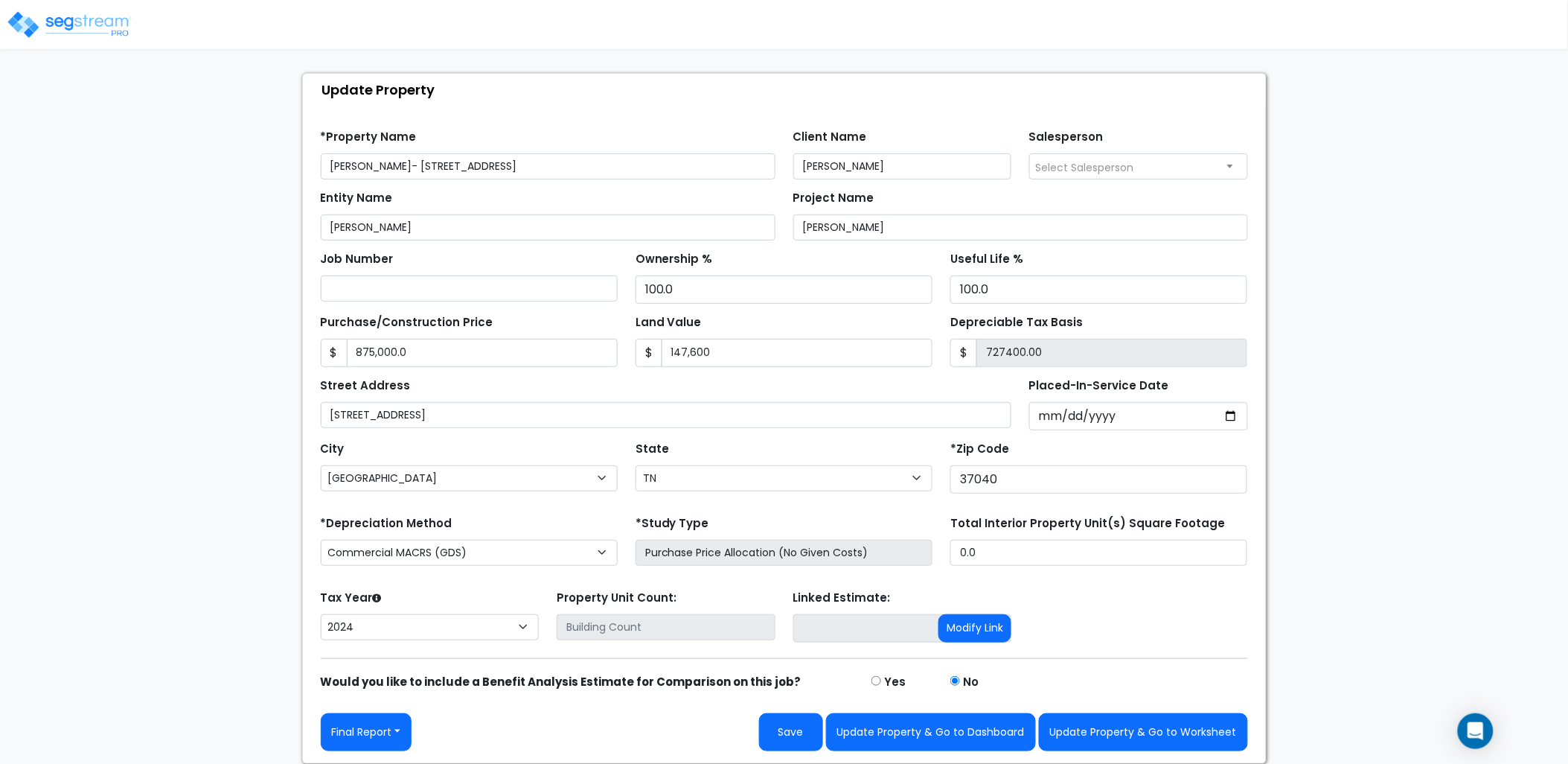
click at [841, 392] on div "Street Address 930 Madison St" at bounding box center [666, 401] width 691 height 54
click at [923, 726] on button "Update Property & Go to Dashboard" at bounding box center [931, 732] width 210 height 38
type input "875000"
type input "147600"
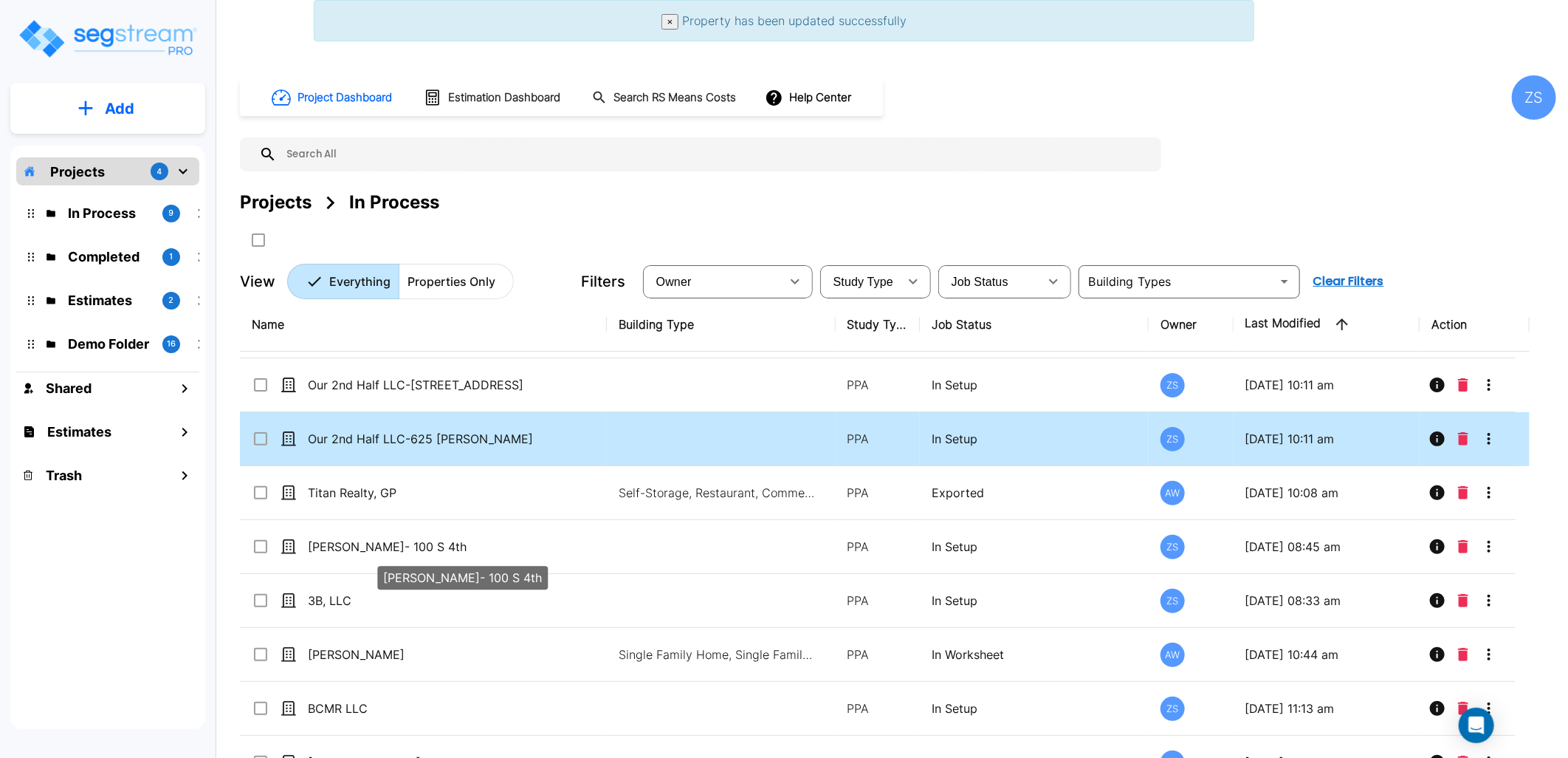
scroll to position [69, 0]
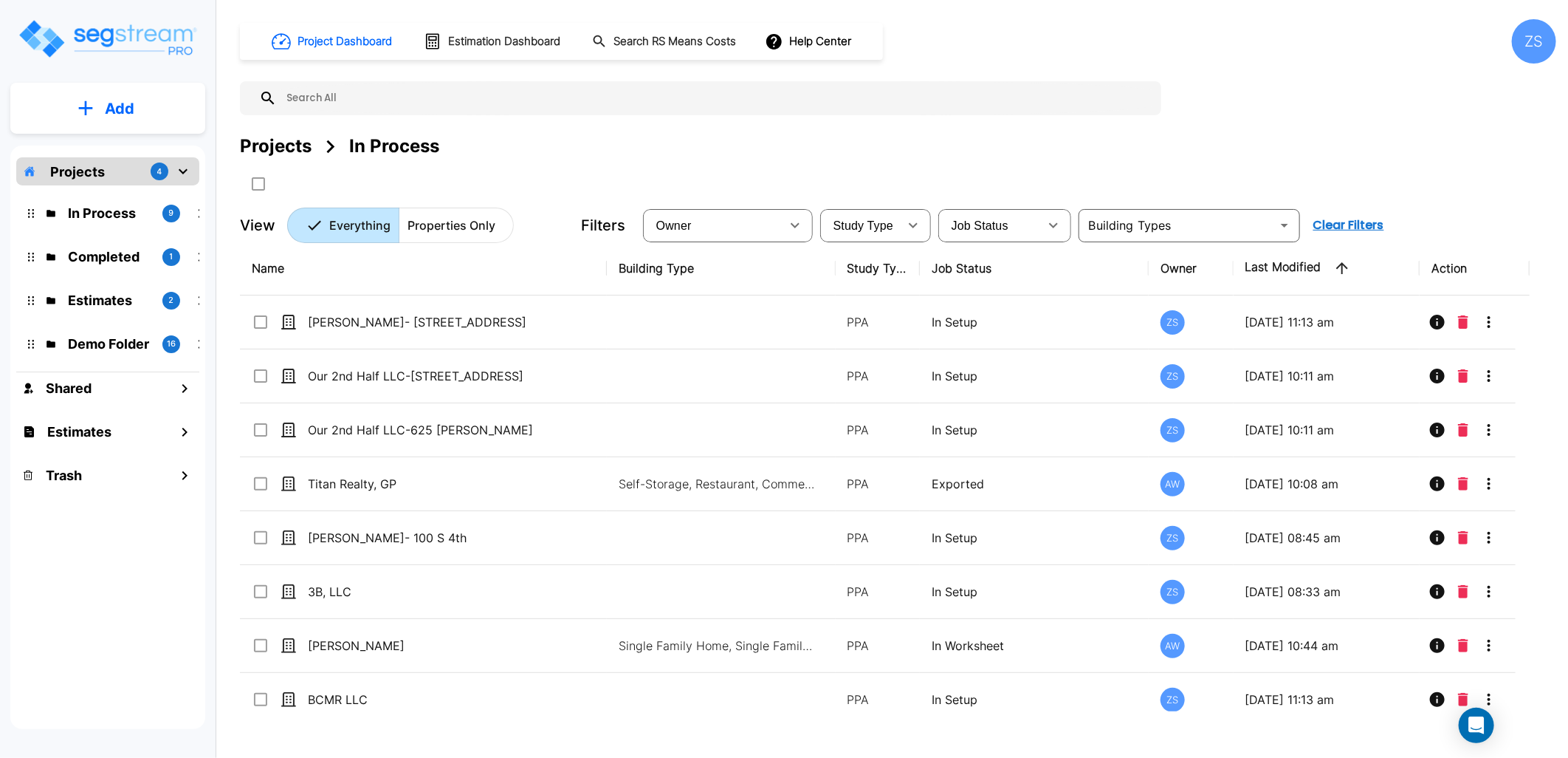
click at [1560, 49] on div "Project Dashboard Estimation Dashboard Search RS Means Costs Help Center ZS Pro…" at bounding box center [898, 379] width 1340 height 758
click at [1541, 46] on div "ZS" at bounding box center [1533, 41] width 44 height 44
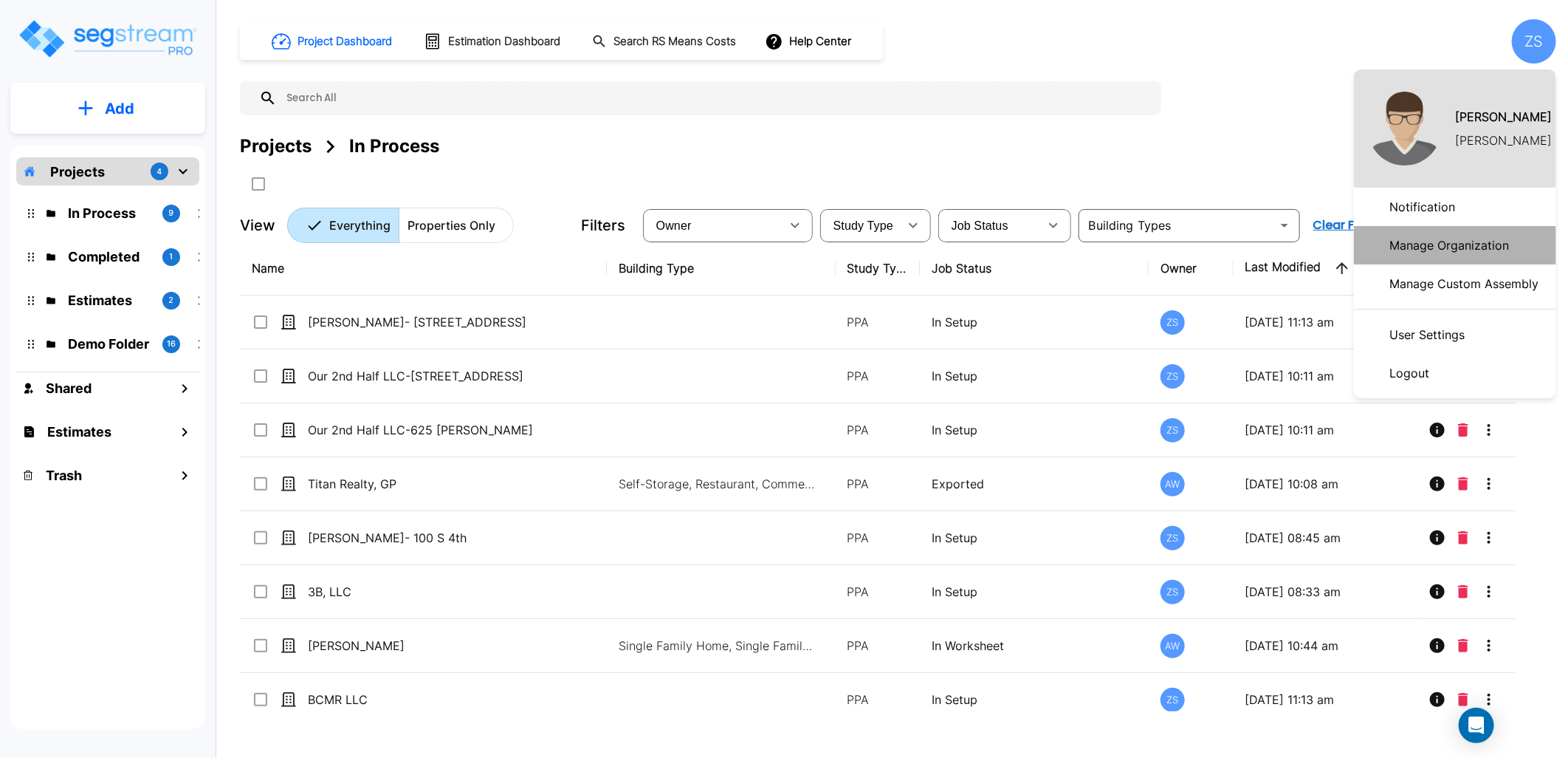
click at [1428, 248] on p "Manage Organization" at bounding box center [1449, 245] width 131 height 30
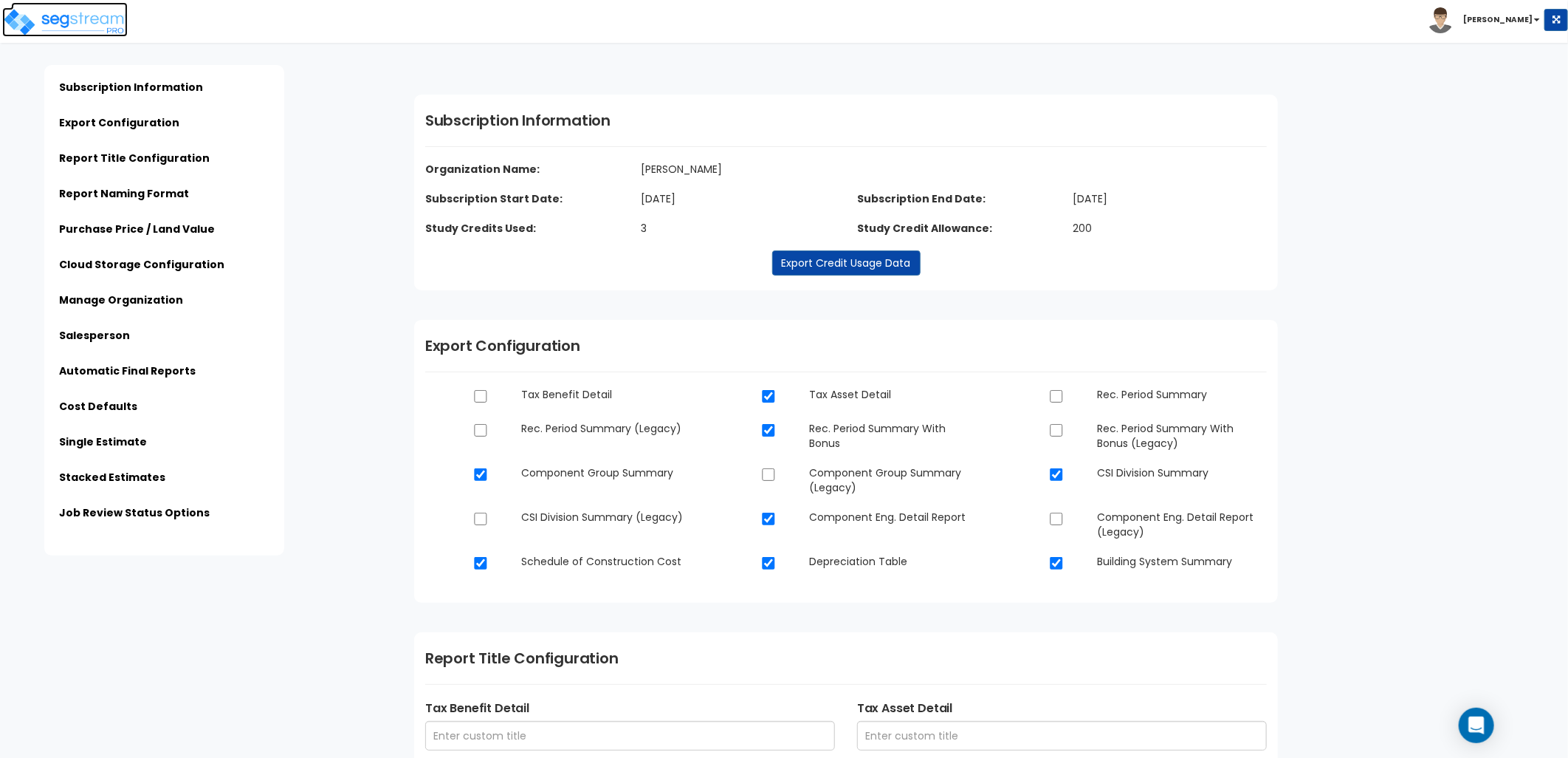
click at [104, 19] on img at bounding box center [65, 22] width 126 height 30
